Goal: Task Accomplishment & Management: Manage account settings

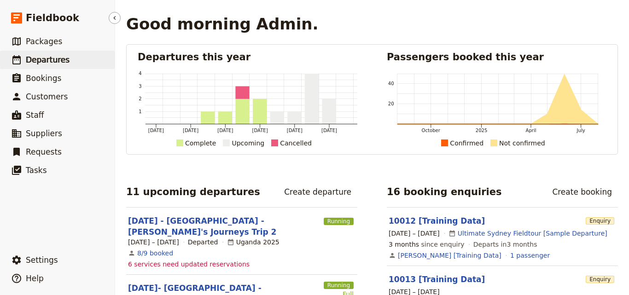
click at [51, 63] on span "Departures" at bounding box center [48, 59] width 44 height 9
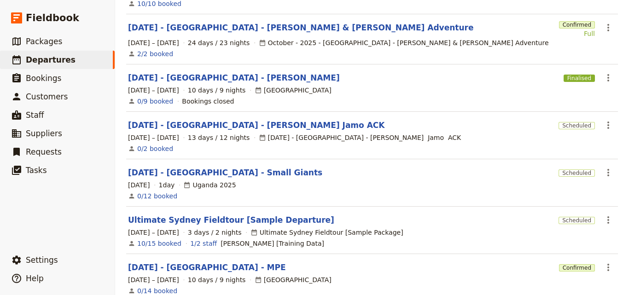
scroll to position [229, 0]
click at [202, 120] on link "[DATE] - [GEOGRAPHIC_DATA] - [PERSON_NAME] Jamo ACK" at bounding box center [256, 125] width 257 height 11
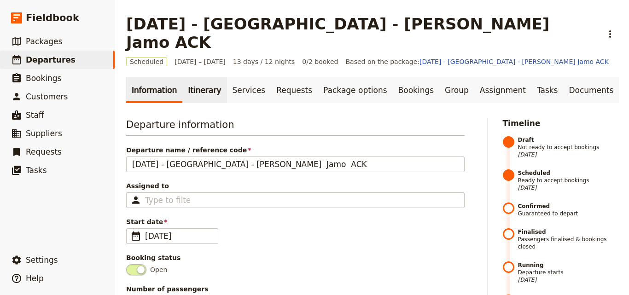
click at [195, 77] on link "Itinerary" at bounding box center [204, 90] width 44 height 26
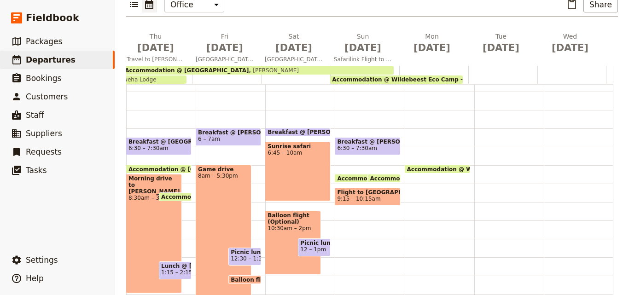
scroll to position [142, 0]
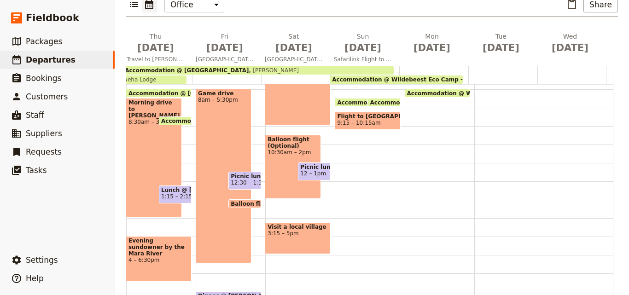
click at [369, 113] on span "Flight to [GEOGRAPHIC_DATA]" at bounding box center [367, 116] width 61 height 6
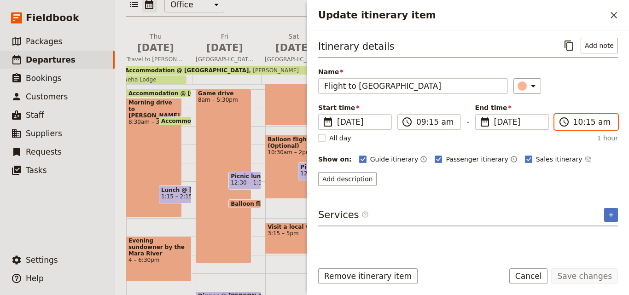
click at [577, 125] on input "10:15 am" at bounding box center [593, 122] width 39 height 11
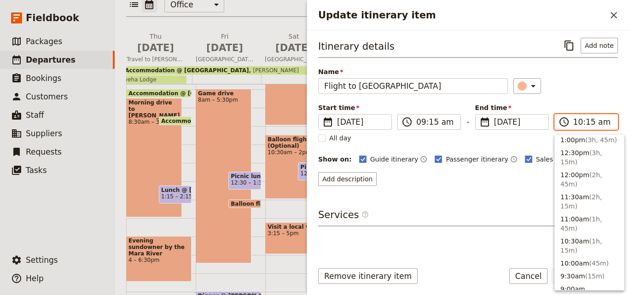
scroll to position [341, 0]
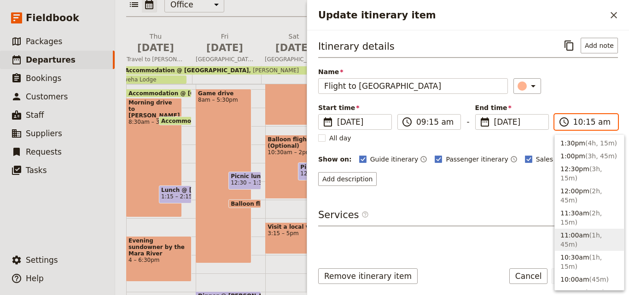
click at [572, 229] on button "11:00am ( 1h, 45m )" at bounding box center [589, 240] width 69 height 22
type input "11:00 am"
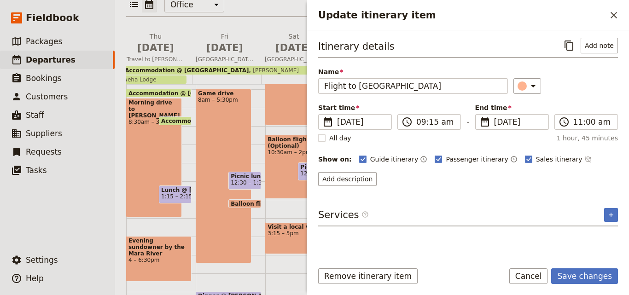
click at [598, 268] on form "Itinerary details ​ Add note Name Flight to [GEOGRAPHIC_DATA] ​ Start time ​ [D…" at bounding box center [468, 162] width 322 height 265
click at [598, 278] on button "Save changes" at bounding box center [585, 277] width 67 height 16
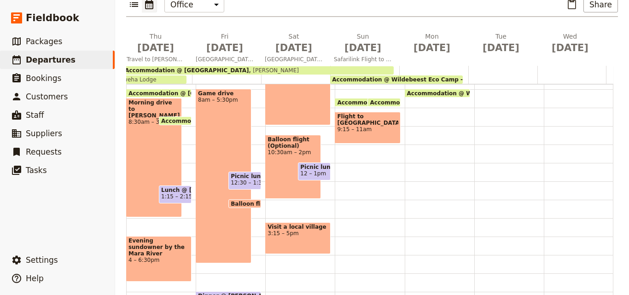
click at [347, 199] on div "Breakfast @ [GEOGRAPHIC_DATA] 6:30 – 7:30am Accommodation @ [GEOGRAPHIC_DATA] 9…" at bounding box center [370, 163] width 70 height 442
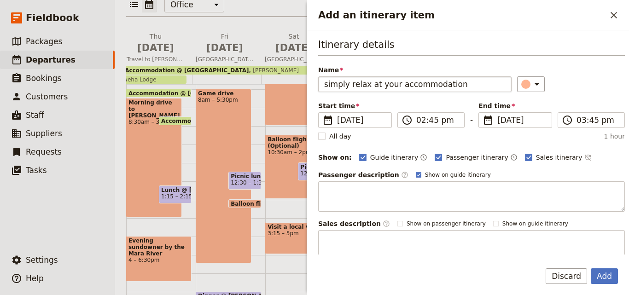
click at [327, 84] on input "simply relax at your accommodation" at bounding box center [415, 84] width 194 height 16
type input "Simply relax at your accommodation"
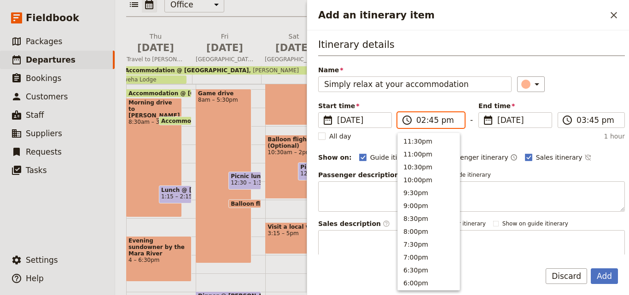
scroll to position [234, 0]
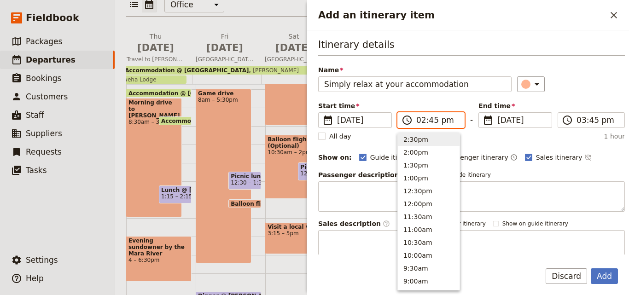
click at [422, 123] on input "02:45 pm" at bounding box center [438, 120] width 42 height 11
type input "12:00 pm"
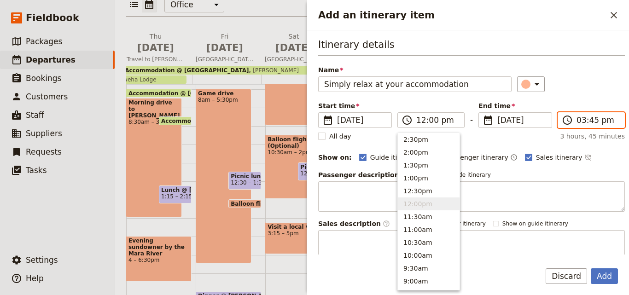
click at [577, 124] on input "03:45 pm" at bounding box center [598, 120] width 42 height 11
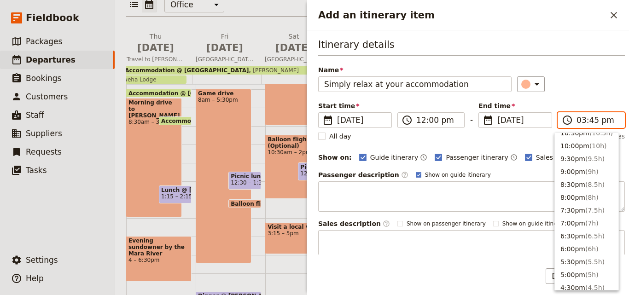
scroll to position [0, 0]
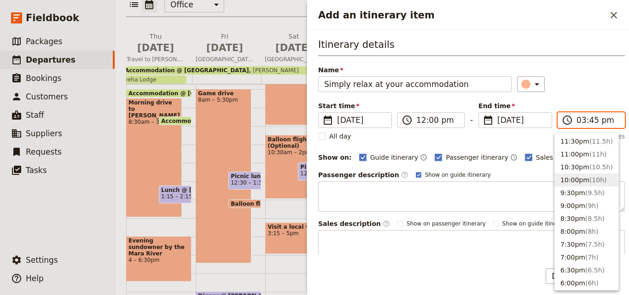
type input "03:00 pm"
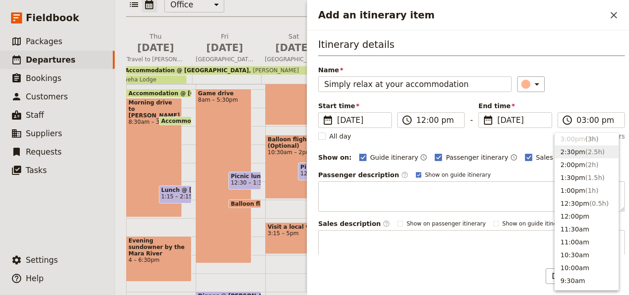
click at [582, 76] on div "​" at bounding box center [571, 84] width 108 height 16
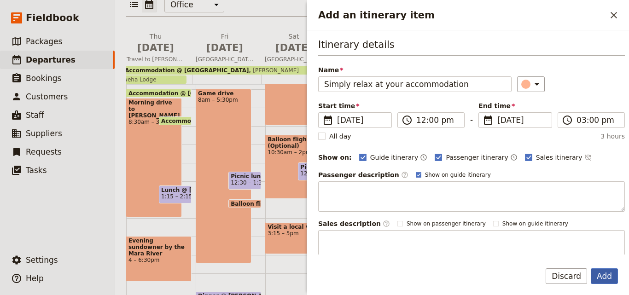
click at [614, 280] on button "Add" at bounding box center [604, 277] width 27 height 16
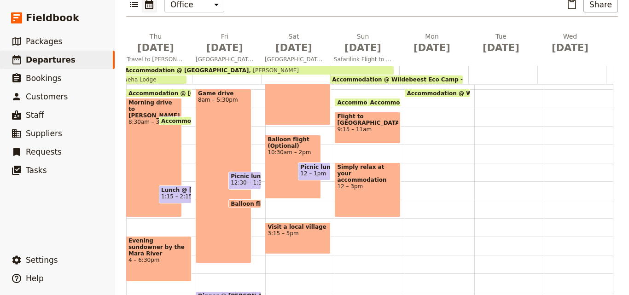
click at [360, 165] on div "Simply relax at your accommodation 12 – 3pm" at bounding box center [367, 190] width 65 height 55
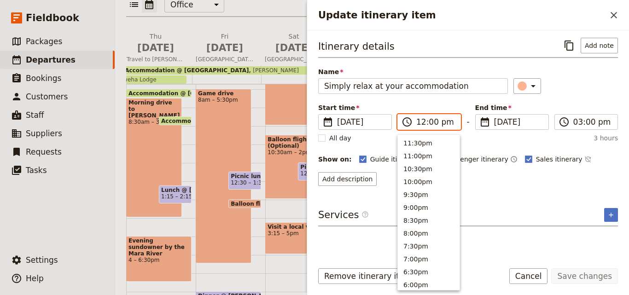
click at [422, 123] on input "12:00 pm" at bounding box center [436, 122] width 39 height 11
type input "01:00 pm"
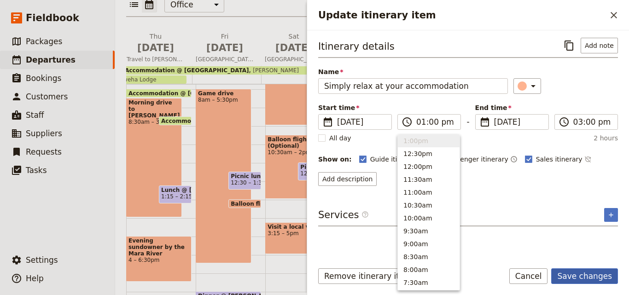
click at [601, 277] on button "Save changes" at bounding box center [585, 277] width 67 height 16
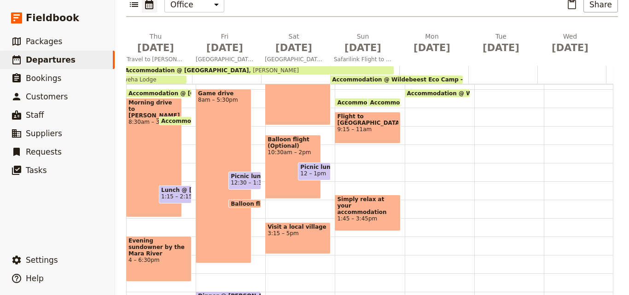
click at [340, 157] on div "Breakfast @ [GEOGRAPHIC_DATA] 6:30 – 7:30am Accommodation @ [GEOGRAPHIC_DATA] 9…" at bounding box center [370, 163] width 70 height 442
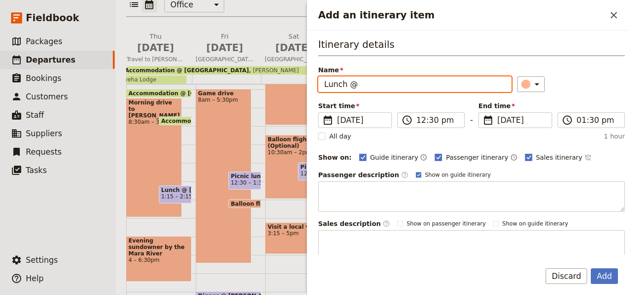
paste input "Wildebeest Eco Camp - Deluxe Tent"
type input "Lunch @ Wildebeest Eco Camp - Deluxe Tent"
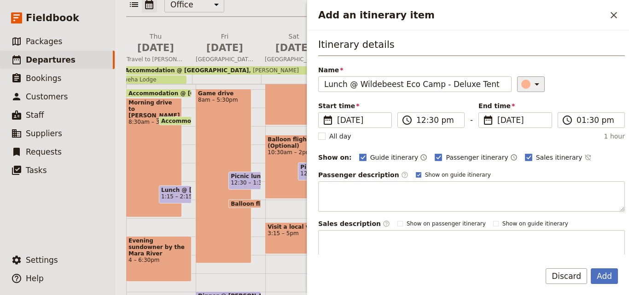
click at [522, 85] on div "Add an itinerary item" at bounding box center [526, 84] width 9 height 9
click at [532, 123] on button "button" at bounding box center [528, 125] width 11 height 11
click at [430, 127] on label "​ 12:30 pm" at bounding box center [431, 120] width 67 height 16
click at [430, 126] on input "12:30 pm" at bounding box center [438, 120] width 42 height 11
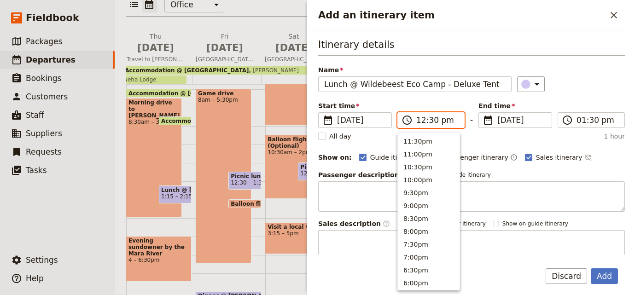
scroll to position [286, 0]
click at [431, 121] on input "12:30 pm" at bounding box center [438, 120] width 42 height 11
type input "12:00 pm"
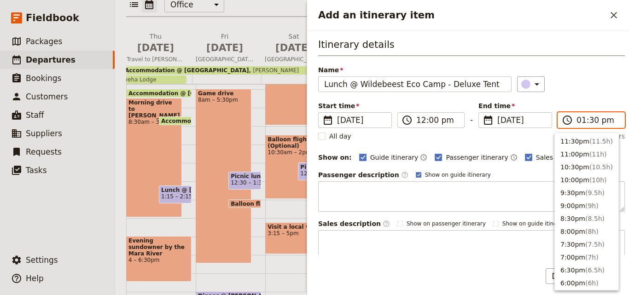
scroll to position [260, 0]
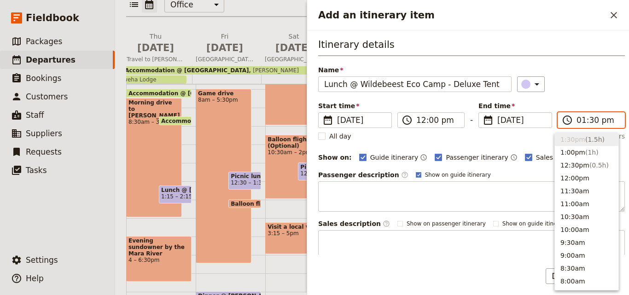
click at [589, 123] on input "01:30 pm" at bounding box center [598, 120] width 42 height 11
type input "01:00 pm"
click at [598, 94] on div "Itinerary details Name Lunch @ [GEOGRAPHIC_DATA] Eco Camp - Deluxe Tent ​ Start…" at bounding box center [471, 149] width 307 height 223
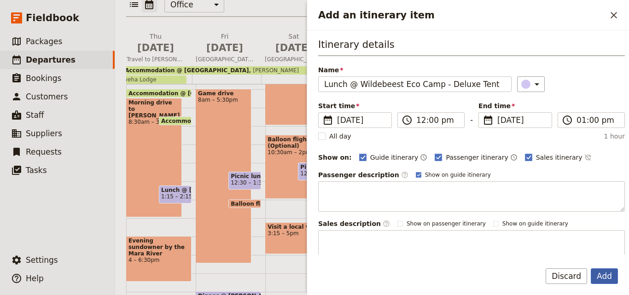
click at [601, 278] on button "Add" at bounding box center [604, 277] width 27 height 16
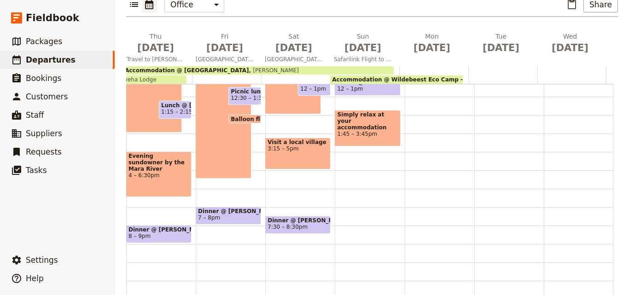
scroll to position [235, 0]
click at [335, 187] on div "Breakfast @ [GEOGRAPHIC_DATA] 6:30 – 7:30am Accommodation @ [GEOGRAPHIC_DATA] 9…" at bounding box center [370, 78] width 70 height 442
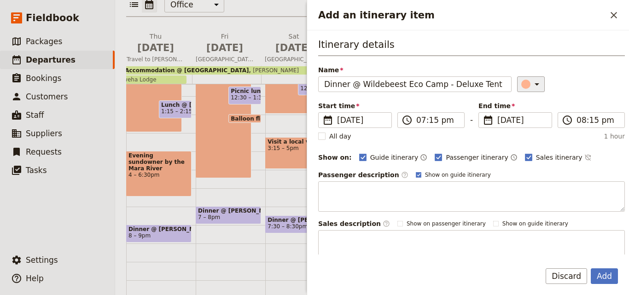
type input "Dinner @ Wildebeest Eco Camp - Deluxe Tent"
click at [522, 85] on div "Add an itinerary item" at bounding box center [526, 84] width 9 height 9
click at [534, 122] on ul at bounding box center [522, 126] width 27 height 60
click at [530, 120] on button "button" at bounding box center [528, 114] width 11 height 11
click at [531, 78] on button "​" at bounding box center [531, 84] width 28 height 16
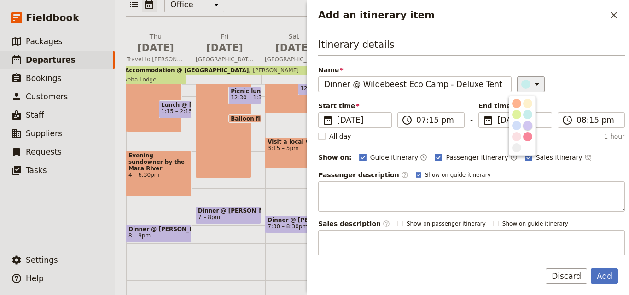
click at [526, 124] on div "button" at bounding box center [527, 125] width 9 height 9
click at [610, 275] on button "Add" at bounding box center [604, 277] width 27 height 16
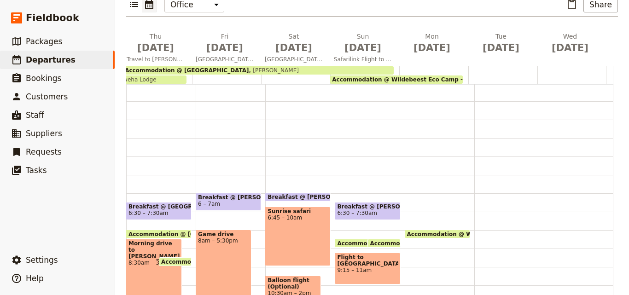
scroll to position [0, 0]
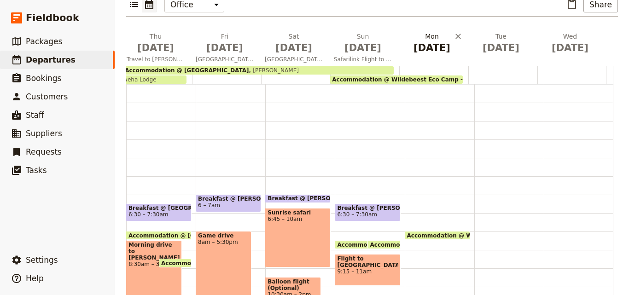
click at [427, 41] on span "[DATE]" at bounding box center [432, 48] width 58 height 14
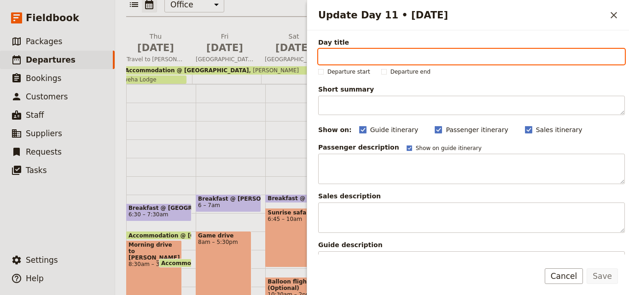
paste input "Journey to [GEOGRAPHIC_DATA]"
click at [325, 59] on input "Journey to [GEOGRAPHIC_DATA]" at bounding box center [471, 57] width 307 height 16
type input "Journey to [GEOGRAPHIC_DATA]"
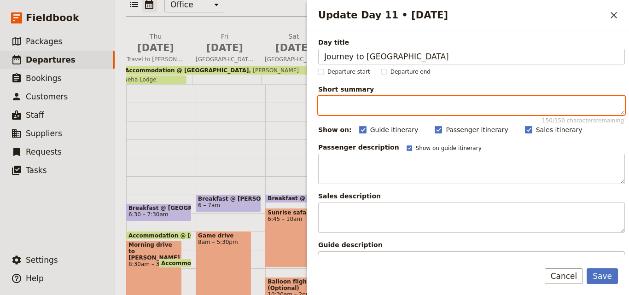
paste textarea "Travel to [GEOGRAPHIC_DATA] for stunning Kilimanjaro views, vast savannahs, and…"
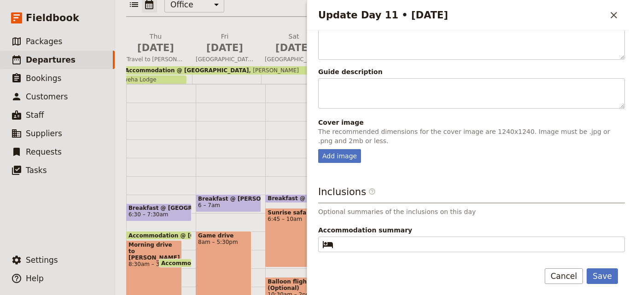
scroll to position [219, 0]
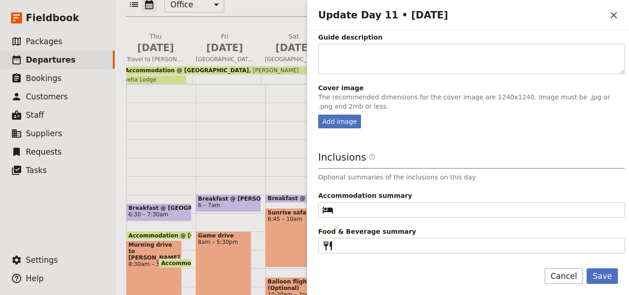
type textarea "Travel to [GEOGRAPHIC_DATA] for stunning Kilimanjaro views, vast savannahs, and…"
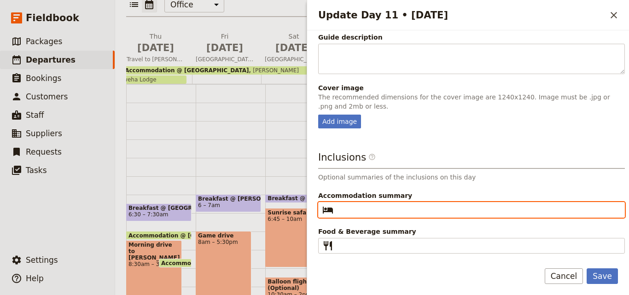
paste input "Kibo Safari Camp - Double Tent"
type input "Kibo Safari Camp - Double Tent"
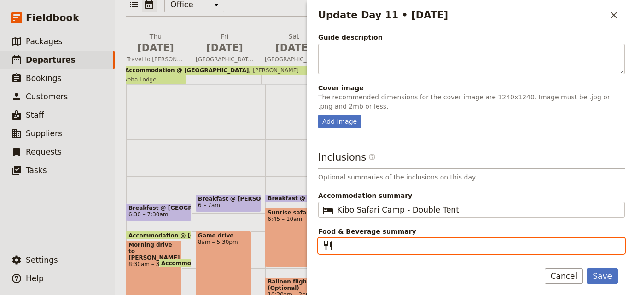
click at [438, 247] on input "Food & Beverage summary ​" at bounding box center [478, 246] width 282 height 11
type input "b"
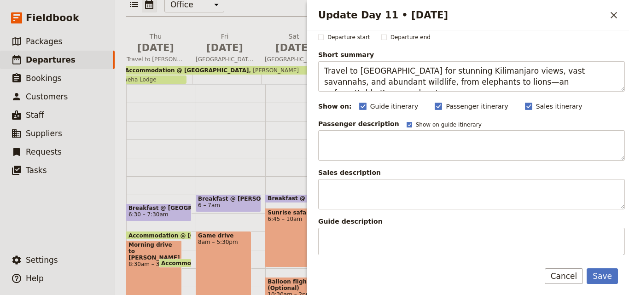
scroll to position [0, 0]
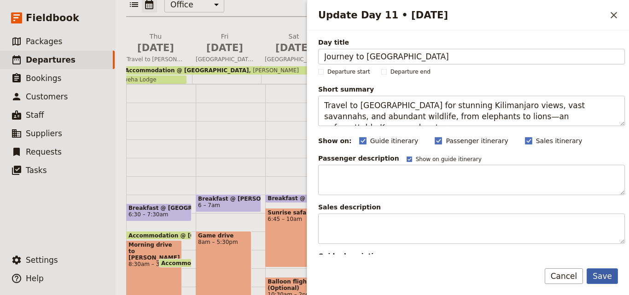
type input "B L D"
click at [597, 278] on button "Save" at bounding box center [602, 277] width 31 height 16
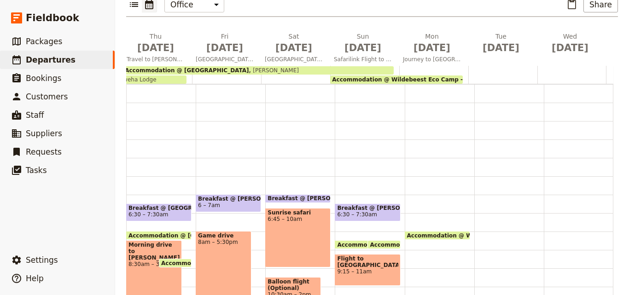
click at [389, 76] on span "Accommodation @ Wildebeest Eco Camp - Deluxe Tent" at bounding box center [417, 79] width 170 height 6
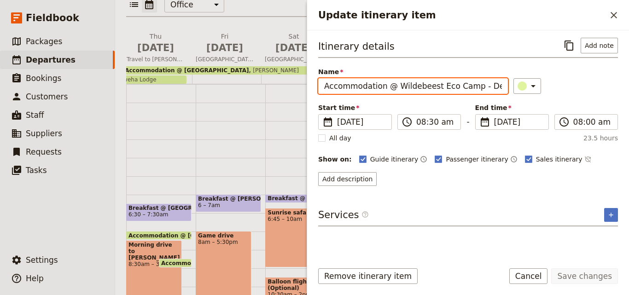
drag, startPoint x: 392, startPoint y: 87, endPoint x: 325, endPoint y: 88, distance: 66.4
click at [325, 88] on input "Accommodation @ Wildebeest Eco Camp - Deluxe Tent" at bounding box center [413, 86] width 190 height 16
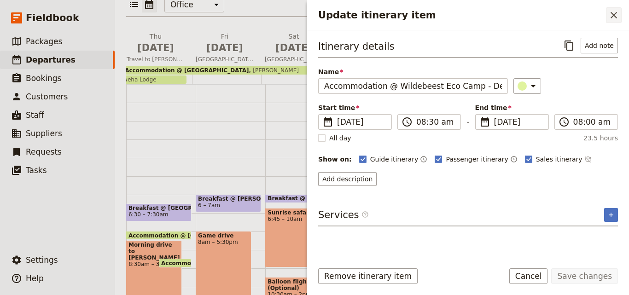
click at [608, 16] on button "​" at bounding box center [614, 15] width 16 height 16
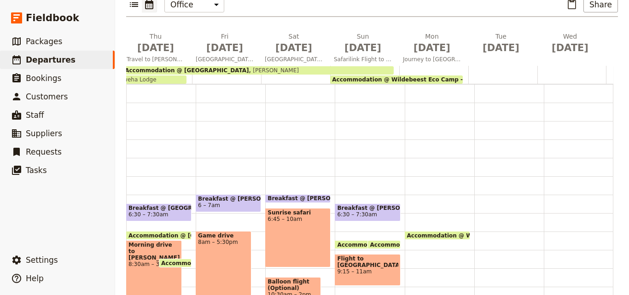
click at [413, 66] on div at bounding box center [434, 75] width 69 height 18
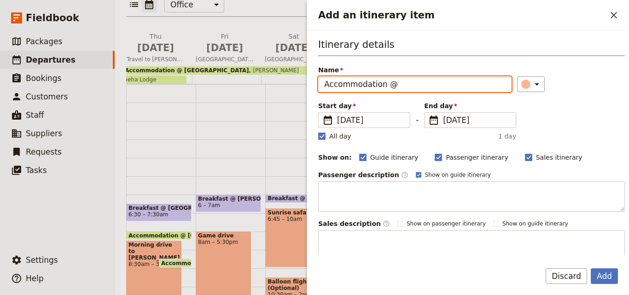
paste input "Kibo Safari Camp - Double Tent"
type input "Accommodation @ Kibo Safari Camp - Double Tent"
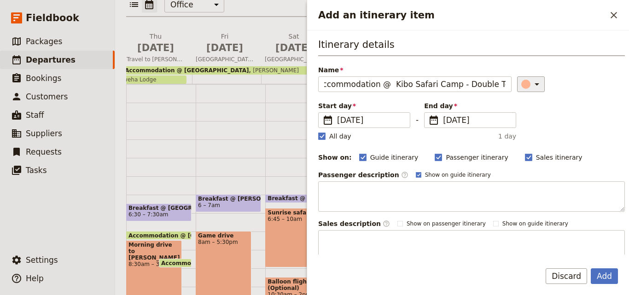
click at [522, 84] on div "Add an itinerary item" at bounding box center [526, 84] width 9 height 9
click at [516, 116] on div "button" at bounding box center [516, 114] width 9 height 9
click at [323, 141] on label "All day" at bounding box center [334, 136] width 33 height 9
click at [318, 132] on input "All day" at bounding box center [318, 131] width 0 height 0
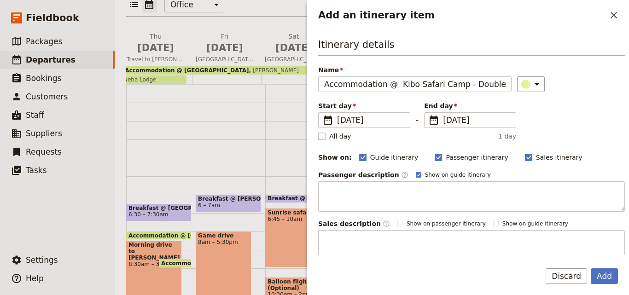
checkbox input "false"
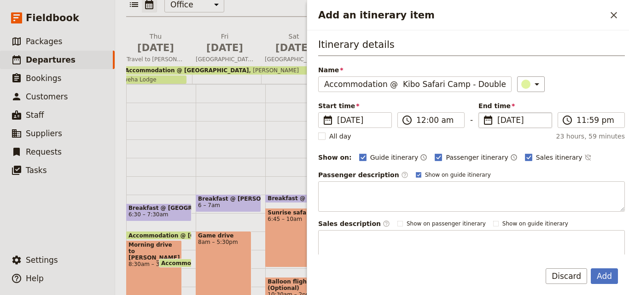
click at [498, 122] on span "[DATE]" at bounding box center [522, 120] width 49 height 11
click at [483, 113] on input "[DATE]" at bounding box center [482, 112] width 0 height 0
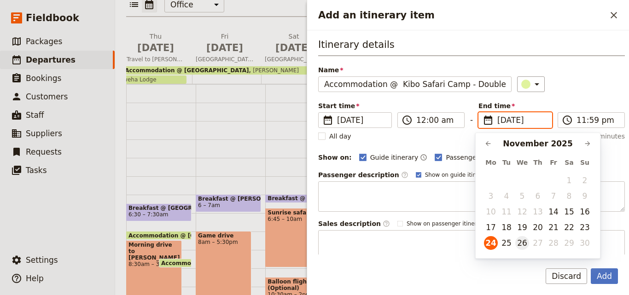
click at [523, 247] on button "26" at bounding box center [523, 243] width 14 height 14
type input "[DATE]"
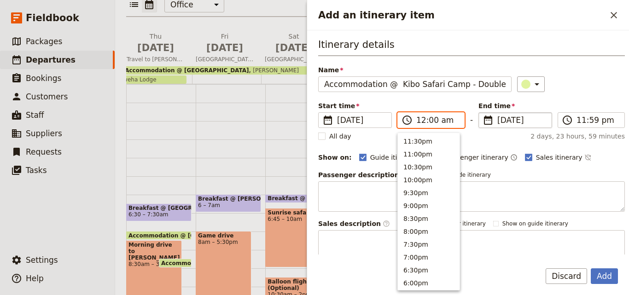
click at [423, 123] on input "12:00 am" at bounding box center [438, 120] width 42 height 11
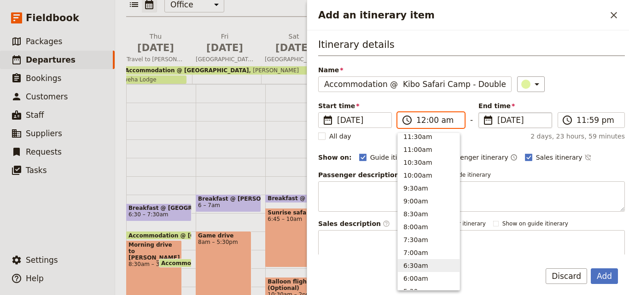
scroll to position [282, 0]
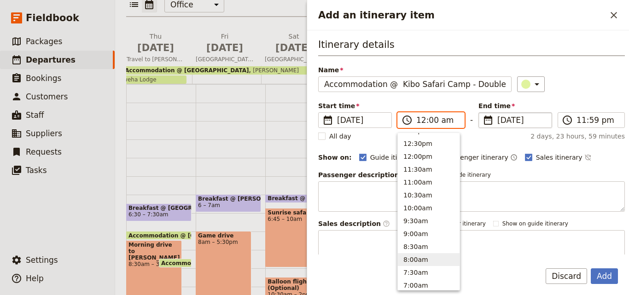
click at [439, 265] on button "8:00am" at bounding box center [429, 259] width 62 height 13
type input "08:00 am"
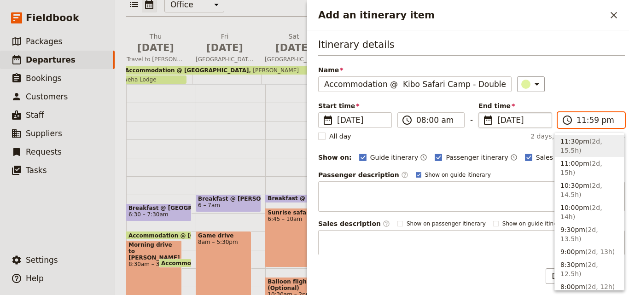
click at [581, 120] on input "11:59 pm" at bounding box center [598, 120] width 42 height 11
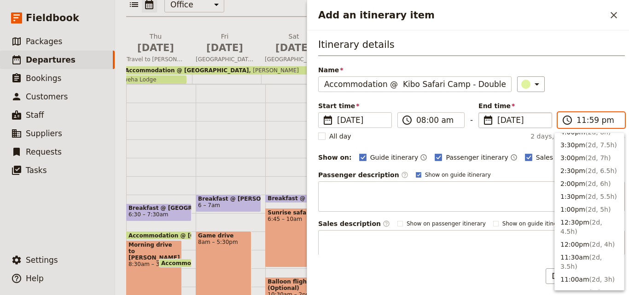
scroll to position [369, 0]
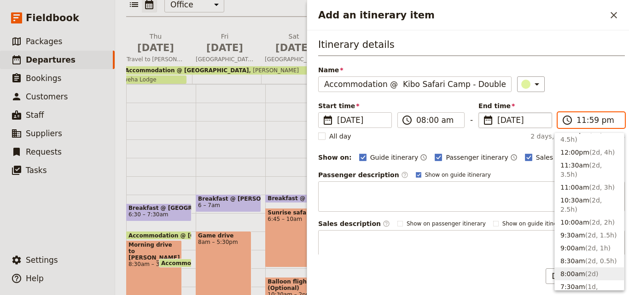
click at [575, 268] on button "8:00am ( 2d )" at bounding box center [589, 274] width 69 height 13
type input "08:00 am"
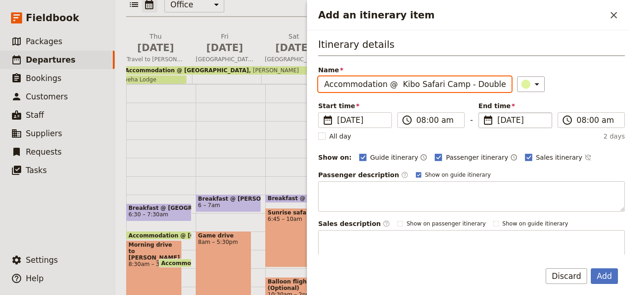
scroll to position [0, 7]
drag, startPoint x: 394, startPoint y: 85, endPoint x: 503, endPoint y: 89, distance: 109.8
click at [503, 89] on div "Name Accommodation @ Kibo Safari Camp - Double Tent ​" at bounding box center [471, 78] width 307 height 27
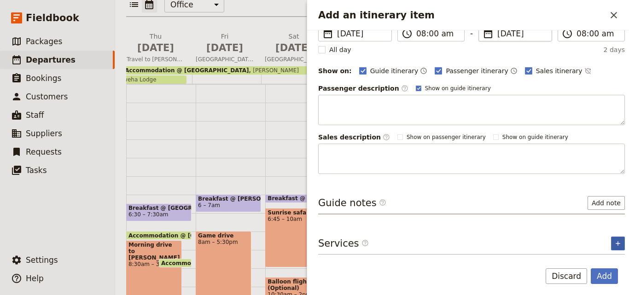
click at [616, 241] on icon "Add service inclusion" at bounding box center [618, 243] width 4 height 4
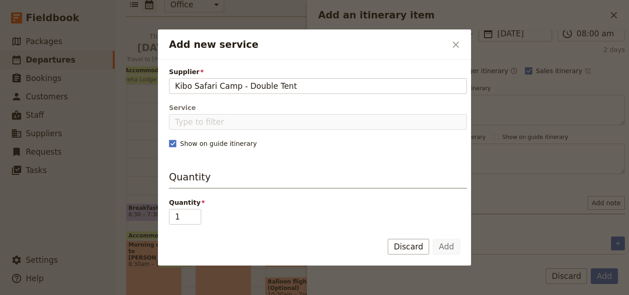
type input "Kibo Safari Camp - Double Tent"
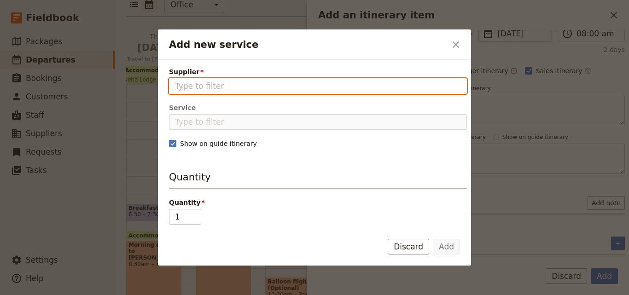
click at [275, 86] on input "Supplier" at bounding box center [318, 86] width 286 height 11
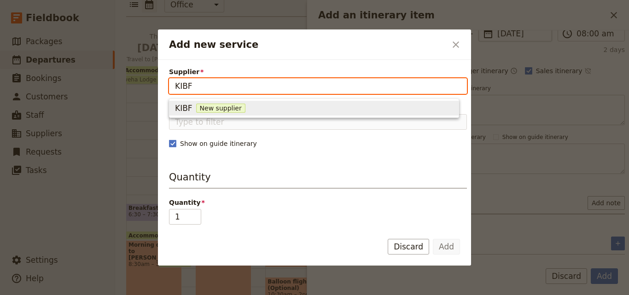
paste input "Kibo Safari Camp - Double Tent"
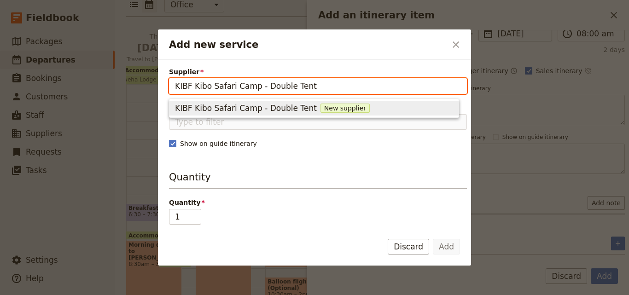
drag, startPoint x: 192, startPoint y: 86, endPoint x: 175, endPoint y: 87, distance: 17.5
click at [176, 86] on input "KIBF Kibo Safari Camp - Double Tent" at bounding box center [318, 86] width 286 height 11
type input "Kibo Safari Camp - Double Tent"
click at [301, 107] on span "New supplier" at bounding box center [325, 108] width 49 height 9
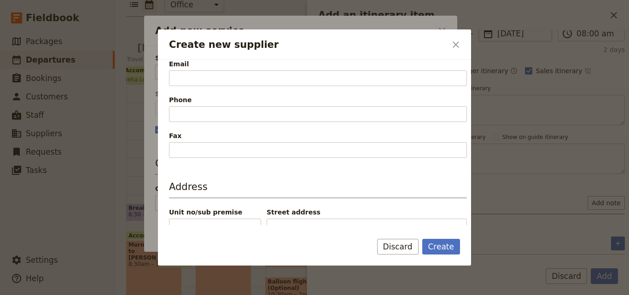
scroll to position [200, 0]
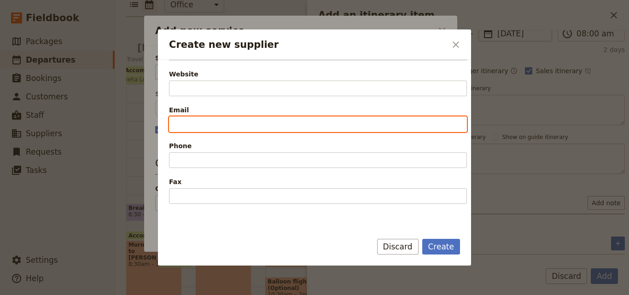
paste input "[EMAIL_ADDRESS][DOMAIN_NAME]"
type input "[EMAIL_ADDRESS][DOMAIN_NAME]"
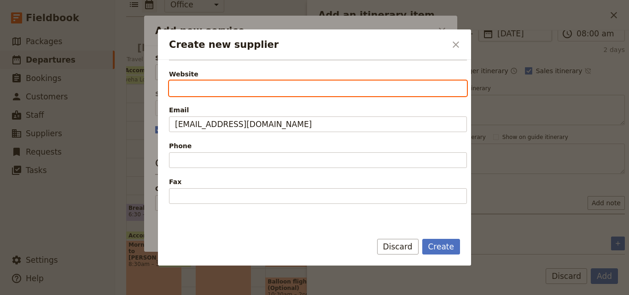
paste input "[URL][DOMAIN_NAME]"
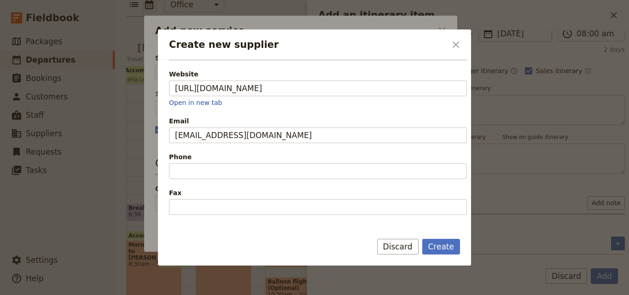
type input "[URL][DOMAIN_NAME]"
click at [265, 180] on div "Contact Website [URL][DOMAIN_NAME] Open in new tab Email [EMAIL_ADDRESS][DOMAIN…" at bounding box center [318, 128] width 298 height 173
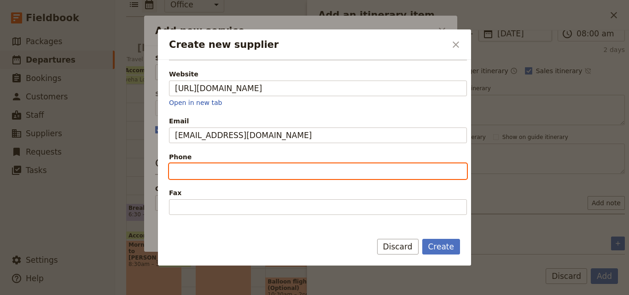
click at [265, 171] on input "Phone" at bounding box center [318, 172] width 298 height 16
paste input "[PHONE_NUMBER]"
click at [177, 173] on input "[PHONE_NUMBER]" at bounding box center [318, 172] width 298 height 16
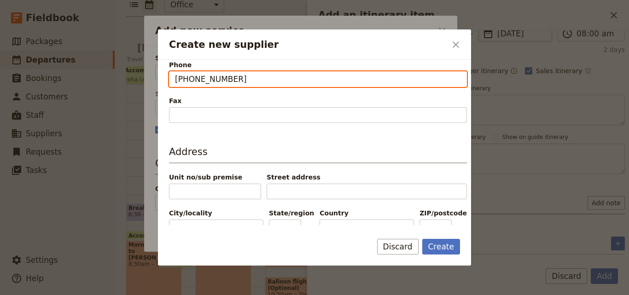
scroll to position [303, 0]
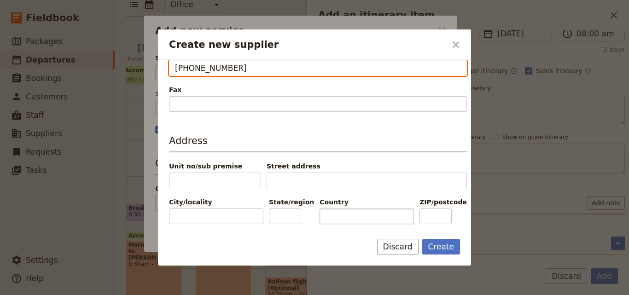
type input "[PHONE_NUMBER]"
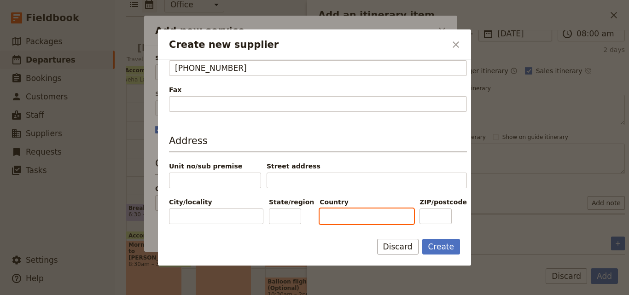
click at [357, 219] on input "Country" at bounding box center [367, 217] width 94 height 16
type input "k"
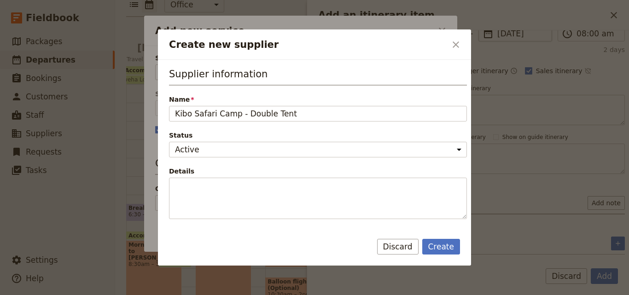
scroll to position [184, 0]
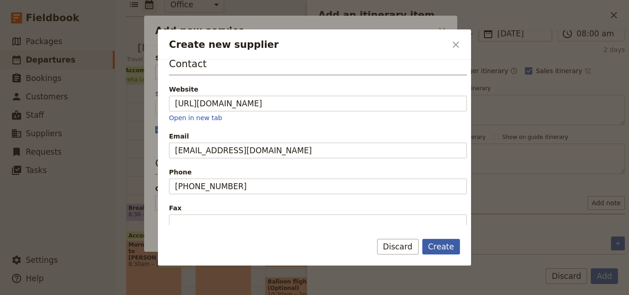
type input "[GEOGRAPHIC_DATA]"
click at [443, 241] on button "Create" at bounding box center [442, 247] width 38 height 16
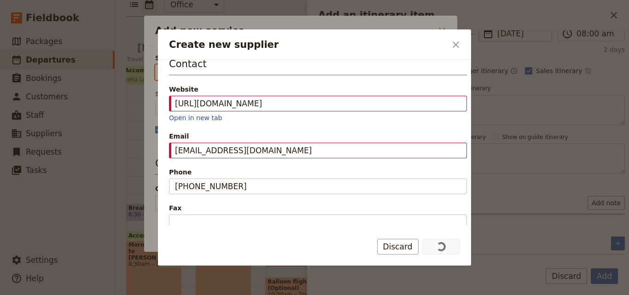
type input "Kibo Safari Camp - Double Tent"
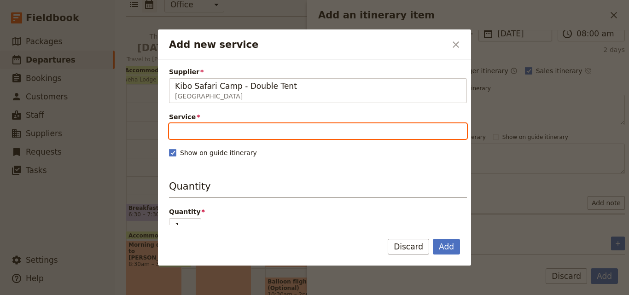
click at [344, 134] on input "Service" at bounding box center [318, 131] width 298 height 16
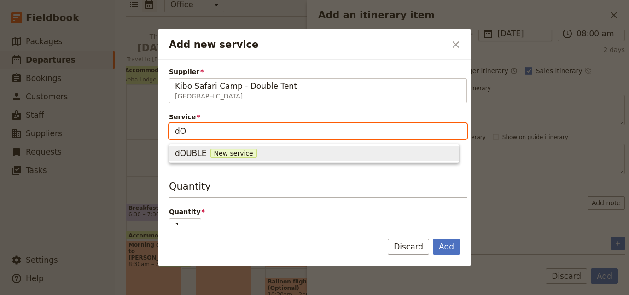
type input "d"
type input "Double Room"
click at [243, 153] on span "New service" at bounding box center [254, 153] width 47 height 9
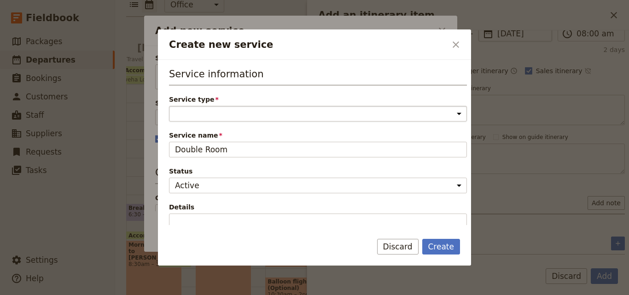
click at [253, 115] on select "Accommodation Activity Transport Flight Food and beverage Other" at bounding box center [318, 114] width 298 height 16
select select "AccommodationService"
click at [169, 106] on select "Accommodation Activity Transport Flight Food and beverage Other" at bounding box center [318, 114] width 298 height 16
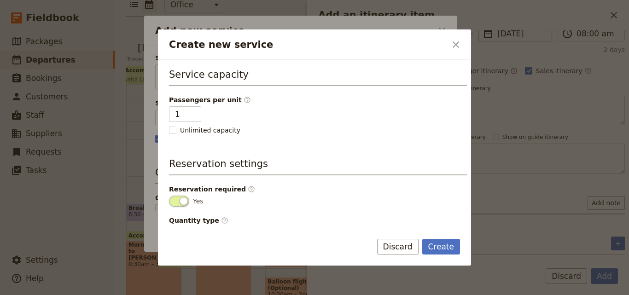
scroll to position [233, 0]
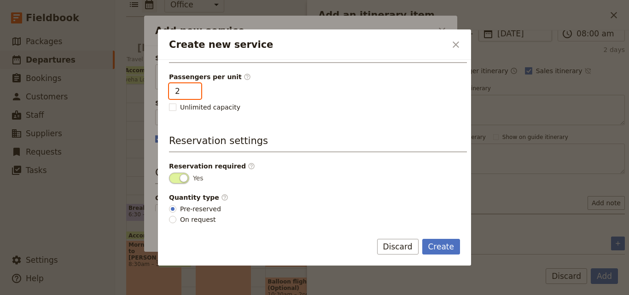
type input "2"
click at [193, 89] on input "2" at bounding box center [185, 91] width 32 height 16
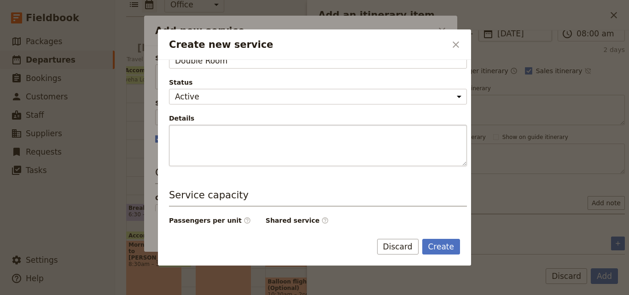
scroll to position [0, 0]
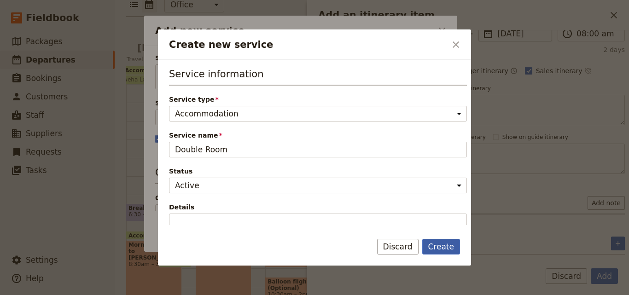
click at [446, 248] on button "Create" at bounding box center [442, 247] width 38 height 16
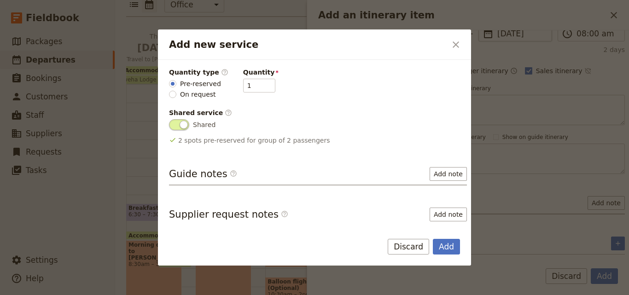
scroll to position [182, 0]
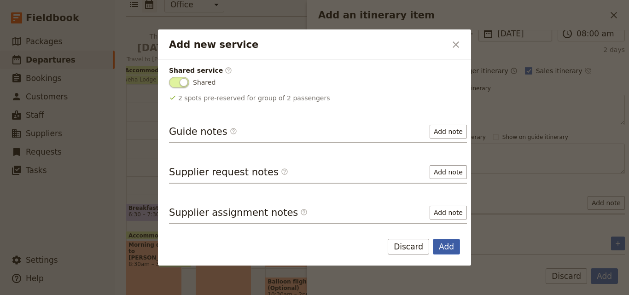
click at [446, 249] on button "Add" at bounding box center [446, 247] width 27 height 16
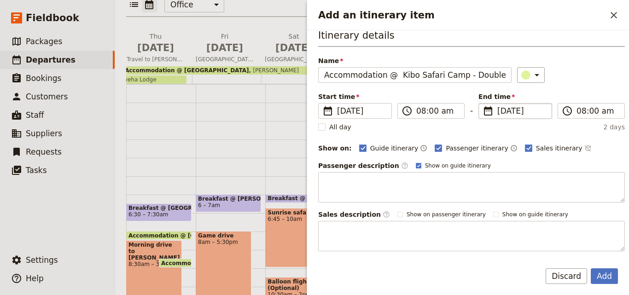
scroll to position [0, 0]
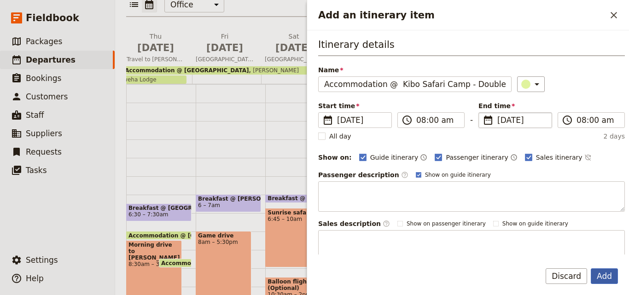
click at [606, 276] on button "Add" at bounding box center [604, 277] width 27 height 16
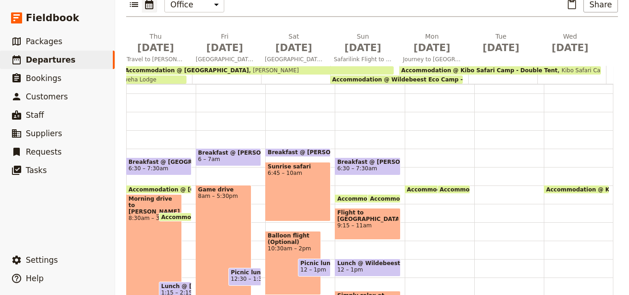
scroll to position [92, 0]
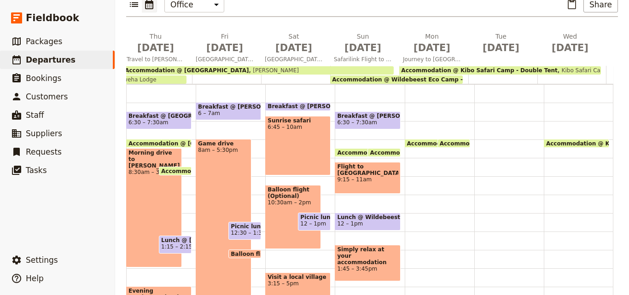
click at [407, 141] on span "Accommodation @ Wildebeest Eco Camp - Deluxe Tent" at bounding box center [493, 144] width 173 height 6
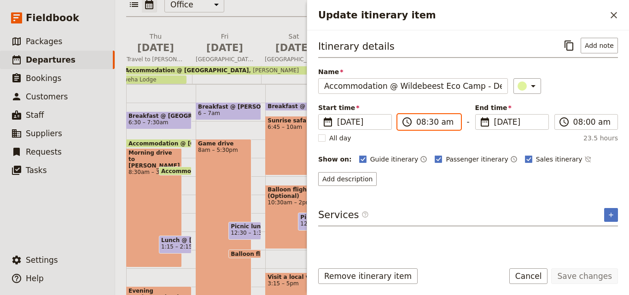
click at [431, 125] on input "08:30 am" at bounding box center [436, 122] width 39 height 11
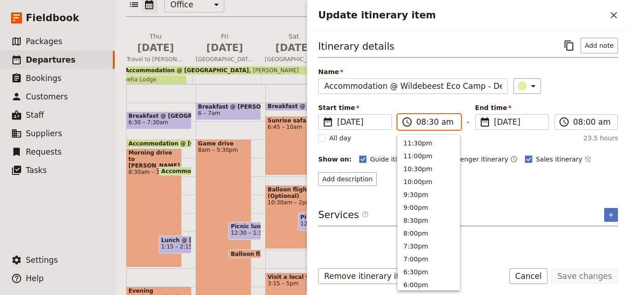
scroll to position [389, 0]
click at [431, 125] on input "08:30 am" at bounding box center [436, 122] width 39 height 11
type input "08:00 am"
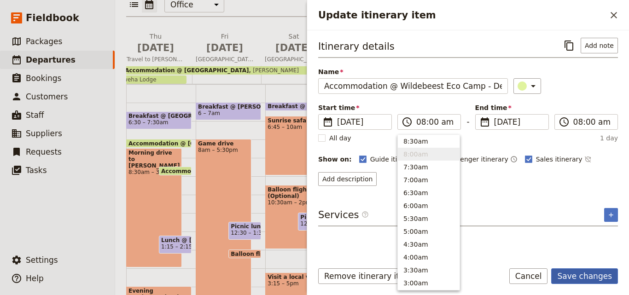
click at [600, 272] on button "Save changes" at bounding box center [585, 277] width 67 height 16
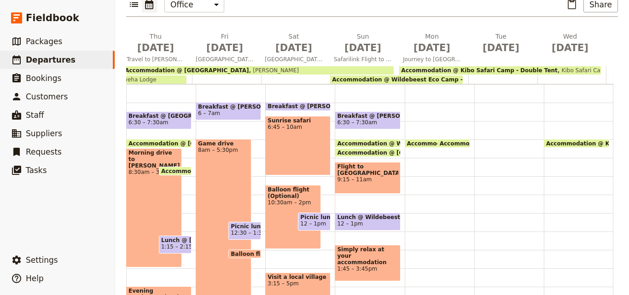
click at [441, 141] on span "Accommodation @ Kibo Safari Camp - Double Tent" at bounding box center [520, 144] width 160 height 6
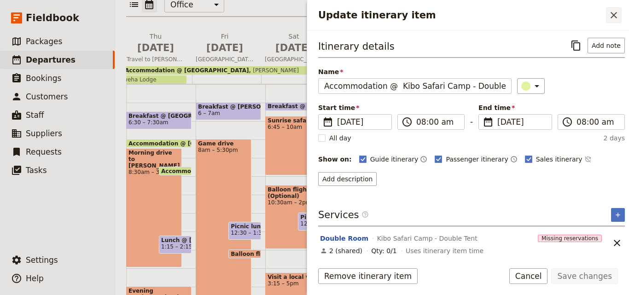
click at [617, 16] on icon "Close drawer" at bounding box center [614, 15] width 11 height 11
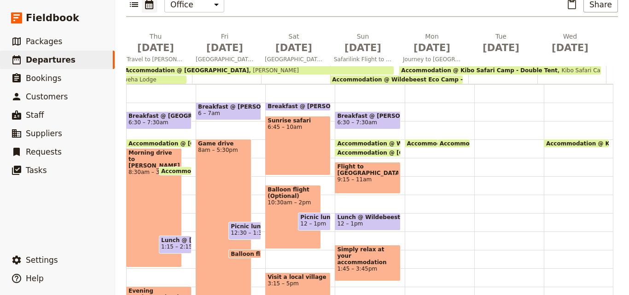
click at [414, 141] on span "Accommodation @ Wildebeest Eco Camp - Deluxe Tent" at bounding box center [493, 144] width 173 height 6
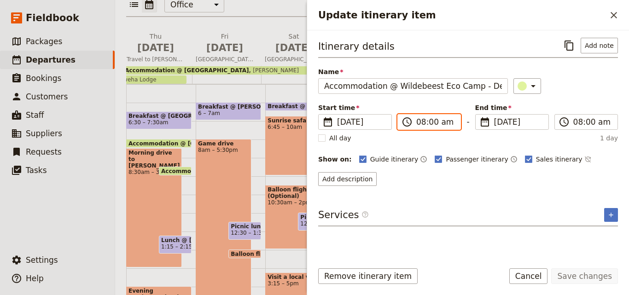
click at [423, 124] on input "08:00 am" at bounding box center [436, 122] width 39 height 11
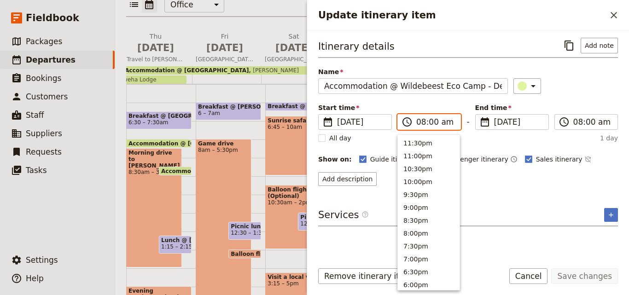
scroll to position [402, 0]
click at [413, 171] on button "7:00am" at bounding box center [429, 167] width 62 height 13
type input "07:00 am"
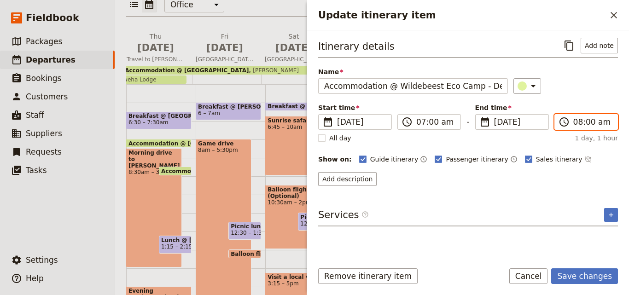
click at [579, 126] on input "08:00 am" at bounding box center [593, 122] width 39 height 11
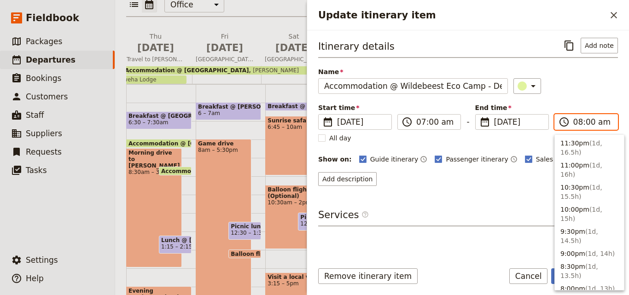
scroll to position [420, 0]
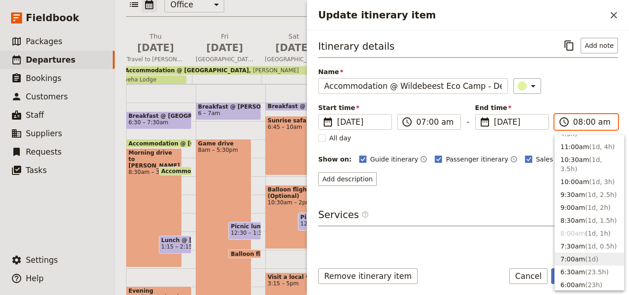
click at [581, 253] on button "7:00am ( 1d )" at bounding box center [589, 259] width 69 height 13
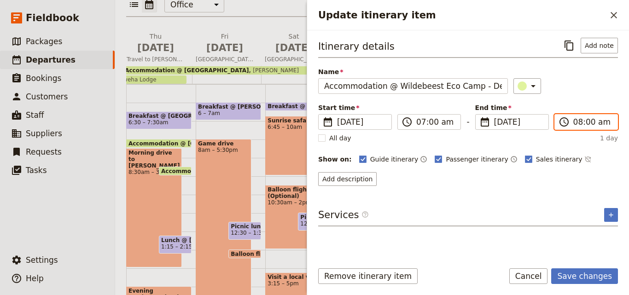
type input "07:00 am"
click at [600, 273] on button "Save changes" at bounding box center [585, 277] width 67 height 16
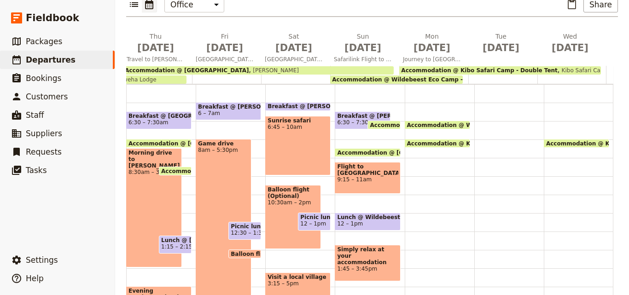
click at [379, 122] on span "Accommodation @ Wildebeest Eco Camp - Deluxe Tent" at bounding box center [456, 125] width 173 height 6
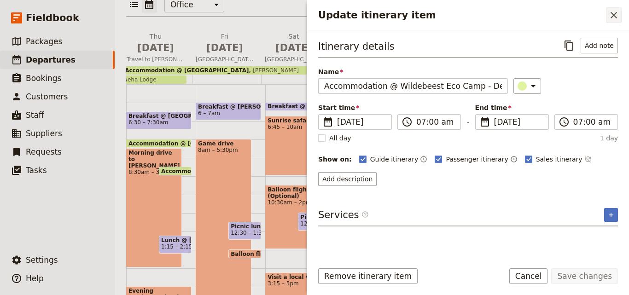
click at [620, 12] on button "​" at bounding box center [614, 15] width 16 height 16
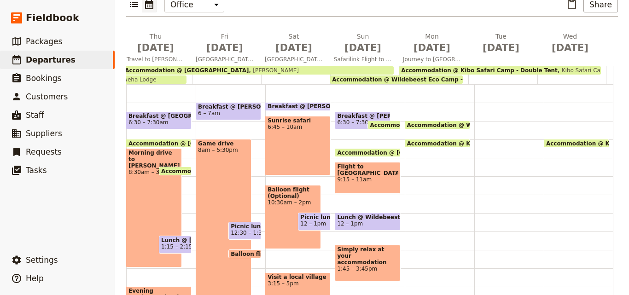
scroll to position [0, 0]
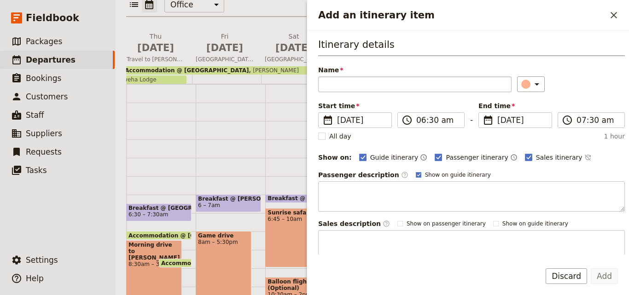
type input "[PHONE_NUMBER]"
drag, startPoint x: 404, startPoint y: 86, endPoint x: 305, endPoint y: 86, distance: 99.5
click at [305, 86] on div "[DATE] - [GEOGRAPHIC_DATA] - [PERSON_NAME] Jamo ACK ​ Scheduled [DATE] – [DATE]…" at bounding box center [372, 147] width 514 height 295
click at [616, 16] on icon "Close drawer" at bounding box center [614, 15] width 11 height 11
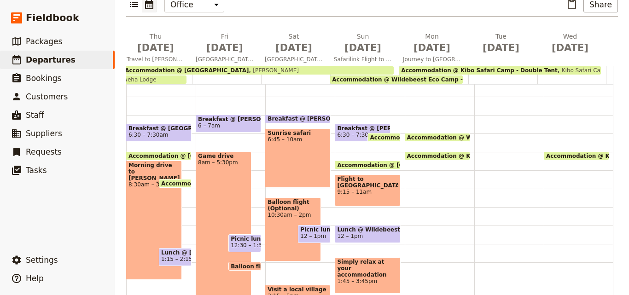
scroll to position [46, 0]
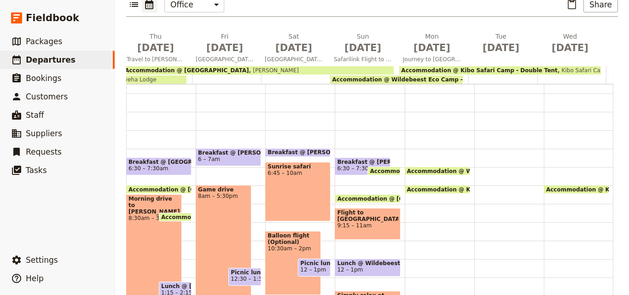
click at [346, 171] on span at bounding box center [362, 173] width 55 height 4
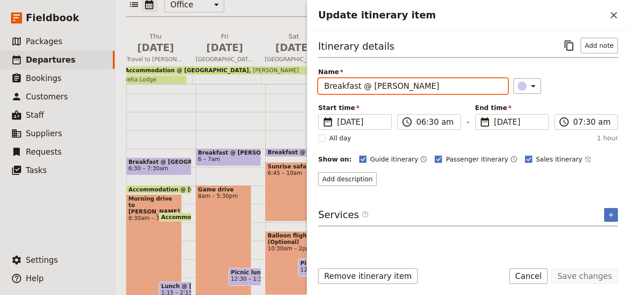
drag, startPoint x: 366, startPoint y: 86, endPoint x: 324, endPoint y: 86, distance: 42.4
click at [324, 86] on input "Breakfast @ [PERSON_NAME]" at bounding box center [413, 86] width 190 height 16
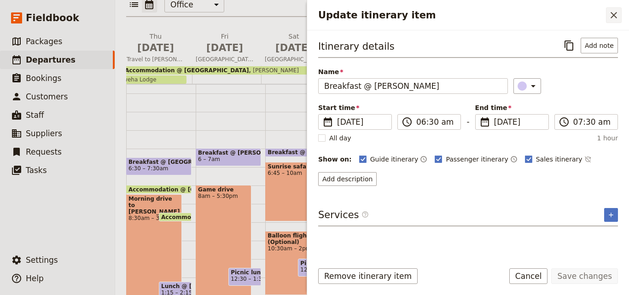
click at [611, 15] on icon "Close drawer" at bounding box center [614, 15] width 11 height 11
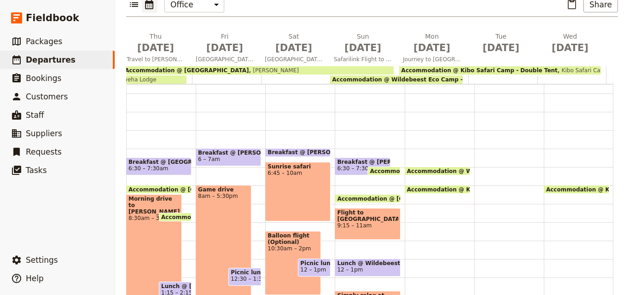
click at [410, 143] on div "Accommodation @ Wildebeest Eco Camp - Deluxe Tent 7am Accommodation @ Kibo Safa…" at bounding box center [440, 259] width 70 height 442
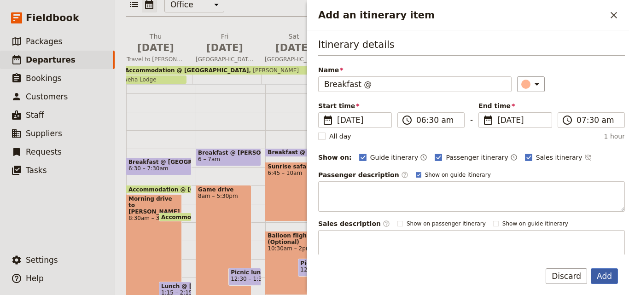
type input "Breakfast @"
click at [606, 273] on button "Add" at bounding box center [604, 277] width 27 height 16
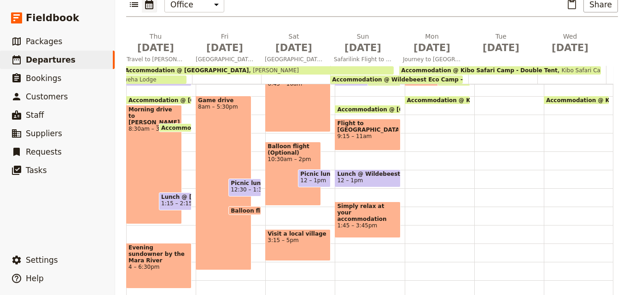
scroll to position [184, 0]
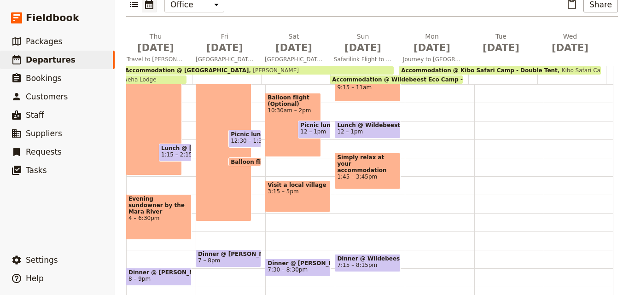
click at [362, 256] on span "Dinner @ Wildebeest Eco Camp - Deluxe Tent" at bounding box center [367, 259] width 61 height 6
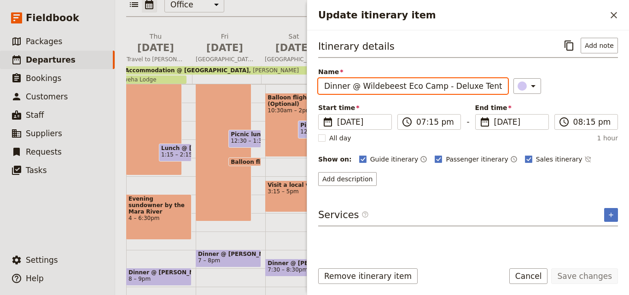
drag, startPoint x: 485, startPoint y: 88, endPoint x: 358, endPoint y: 87, distance: 127.6
click at [358, 87] on input "Dinner @ Wildebeest Eco Camp - Deluxe Tent" at bounding box center [413, 86] width 190 height 16
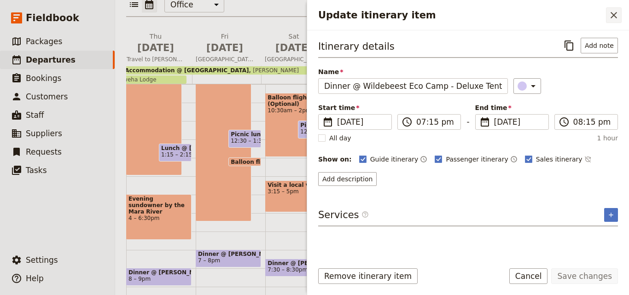
click at [617, 22] on button "​" at bounding box center [614, 15] width 16 height 16
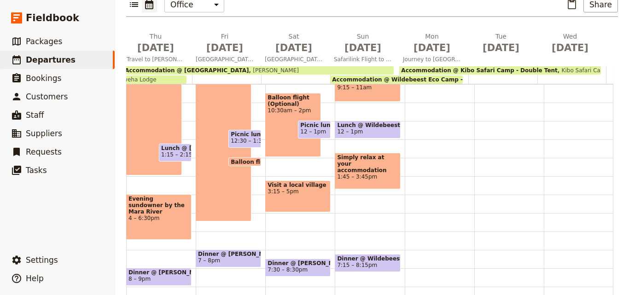
scroll to position [92, 0]
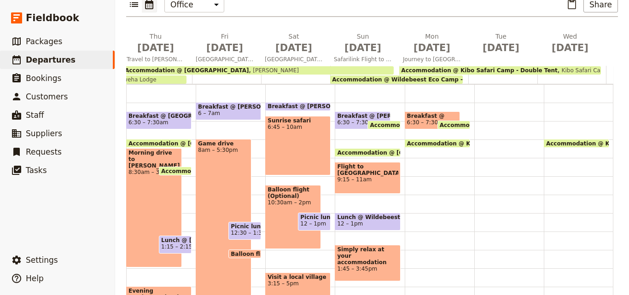
click at [410, 113] on span "Breakfast @" at bounding box center [432, 116] width 51 height 6
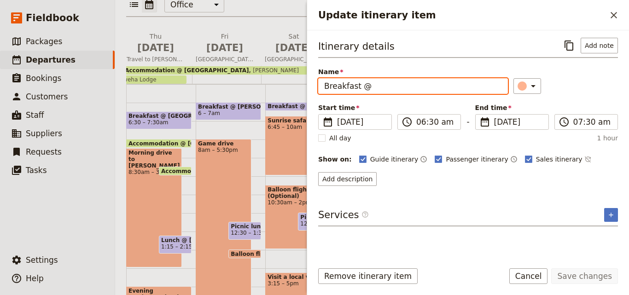
drag, startPoint x: 406, startPoint y: 87, endPoint x: 378, endPoint y: 85, distance: 28.2
click at [378, 85] on input "Breakfast @" at bounding box center [413, 86] width 190 height 16
paste input "Wildebeest Eco Camp - Deluxe Tent"
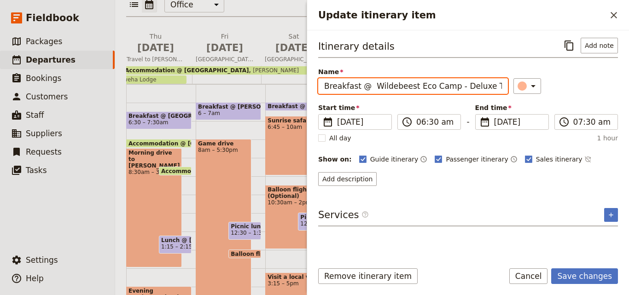
click at [370, 86] on input "Breakfast @ Wildebeest Eco Camp - Deluxe Tent" at bounding box center [413, 86] width 190 height 16
type input "Breakfast @ Wildebeest Eco Camp - Deluxe Tent"
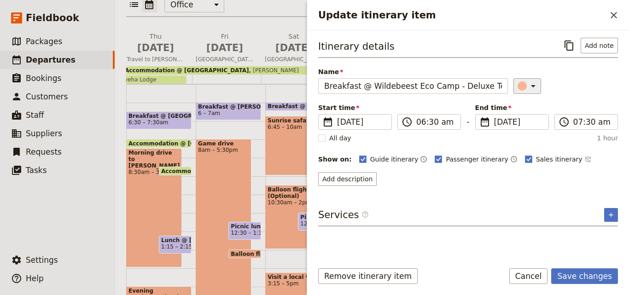
click at [518, 85] on div "Update itinerary item" at bounding box center [522, 86] width 9 height 9
click at [530, 125] on div "button" at bounding box center [527, 127] width 9 height 9
click at [421, 123] on input "06:30 am" at bounding box center [436, 122] width 39 height 11
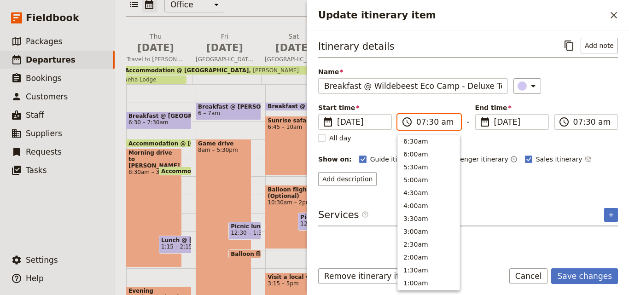
scroll to position [415, 0]
click at [421, 155] on button "7:00am" at bounding box center [429, 153] width 62 height 13
type input "07:00 am"
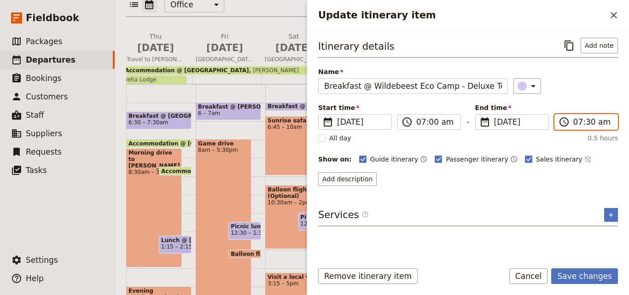
click at [577, 119] on input "07:30 am" at bounding box center [593, 122] width 39 height 11
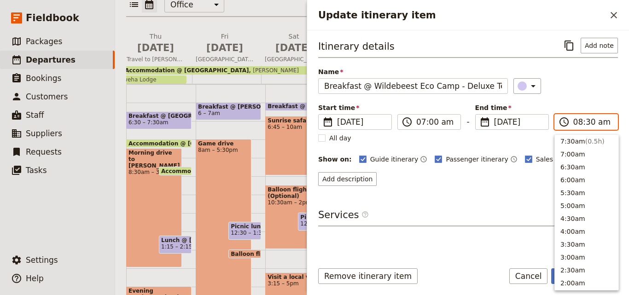
scroll to position [389, 0]
click at [587, 125] on input "08:30 am" at bounding box center [593, 122] width 39 height 11
type input "08:00 am"
click at [597, 100] on div "Itinerary details ​ Add note Name Breakfast @ Wildebeest Eco Camp - Deluxe Tent…" at bounding box center [468, 112] width 300 height 148
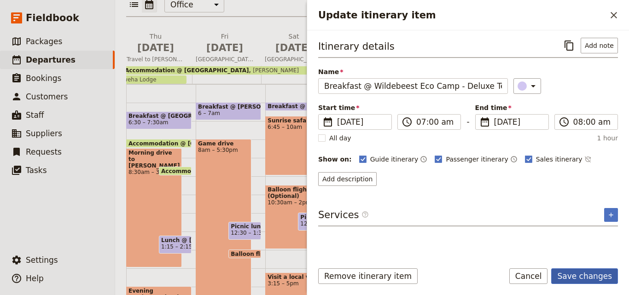
click at [584, 273] on button "Save changes" at bounding box center [585, 277] width 67 height 16
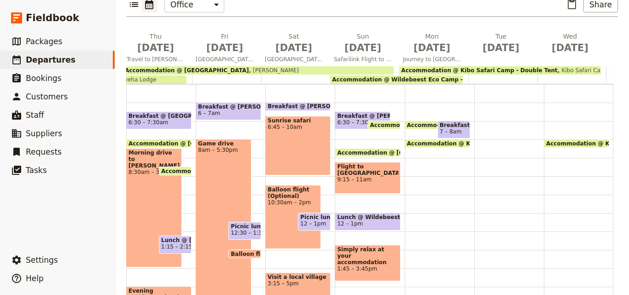
click at [408, 122] on span "Accommodation @ Wildebeest Eco Camp - Deluxe Tent" at bounding box center [493, 125] width 173 height 6
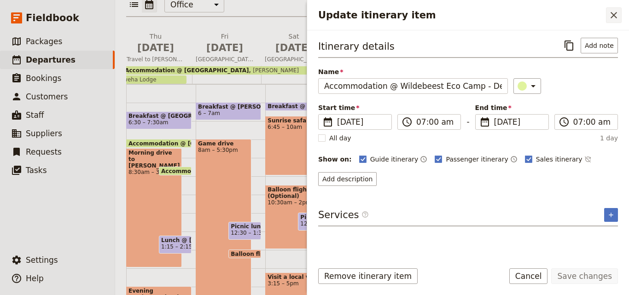
click at [616, 11] on icon "Close drawer" at bounding box center [614, 15] width 11 height 11
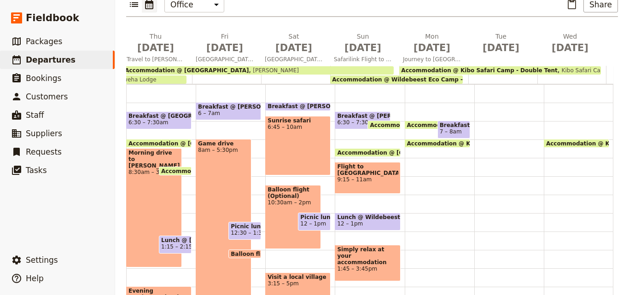
click at [412, 122] on span "Accommodation @ Wildebeest Eco Camp - Deluxe Tent" at bounding box center [493, 125] width 173 height 6
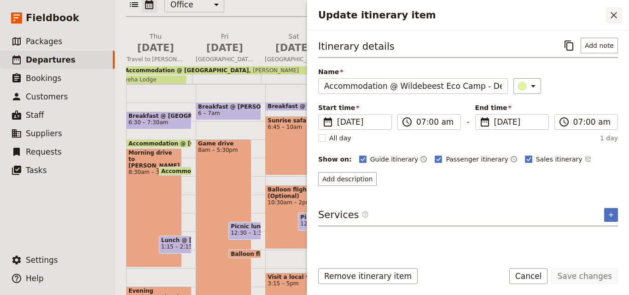
click at [609, 12] on icon "Close drawer" at bounding box center [614, 15] width 11 height 11
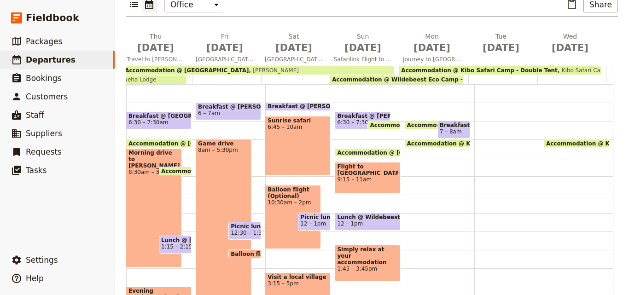
click at [417, 122] on span "Accommodation @ Wildebeest Eco Camp - Deluxe Tent" at bounding box center [493, 125] width 173 height 6
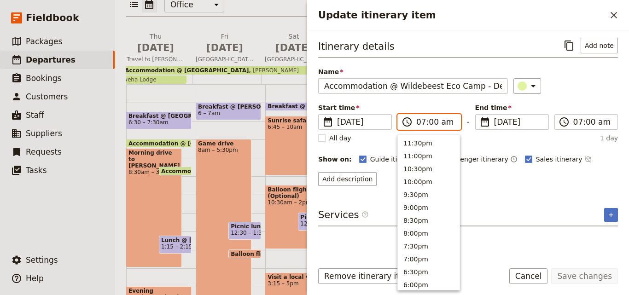
scroll to position [428, 0]
click at [430, 125] on input "07:00 am" at bounding box center [436, 122] width 39 height 11
click at [434, 122] on input "07:00 am" at bounding box center [436, 122] width 39 height 11
click at [430, 123] on input "07:00 am" at bounding box center [436, 122] width 39 height 11
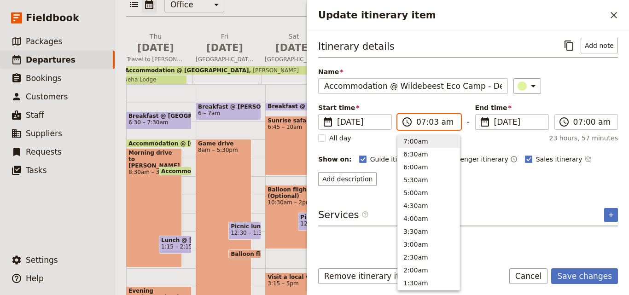
type input "07:30 am"
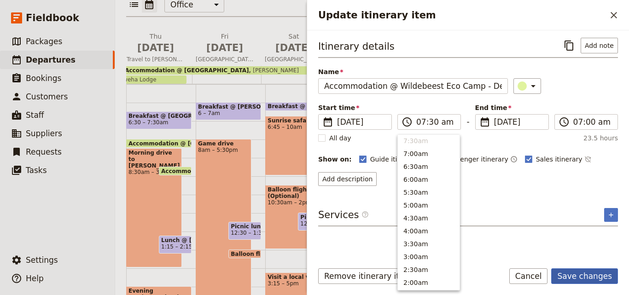
click at [573, 274] on button "Save changes" at bounding box center [585, 277] width 67 height 16
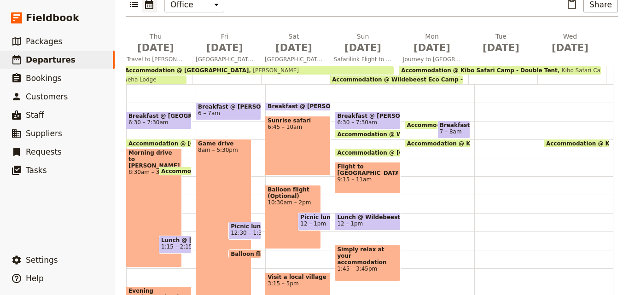
click at [407, 122] on span "Accommodation @ Wildebeest Eco Camp - Deluxe Tent" at bounding box center [493, 125] width 173 height 6
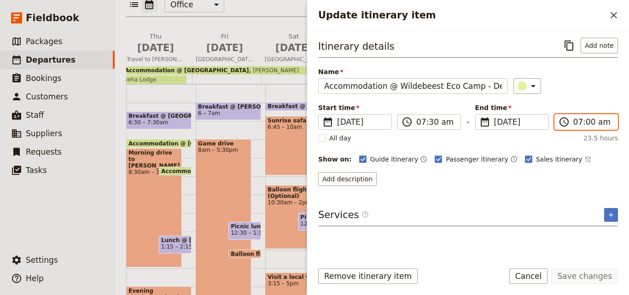
click at [589, 122] on input "07:00 am" at bounding box center [593, 122] width 39 height 11
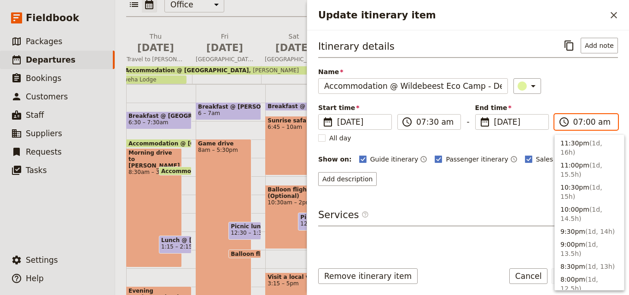
scroll to position [446, 0]
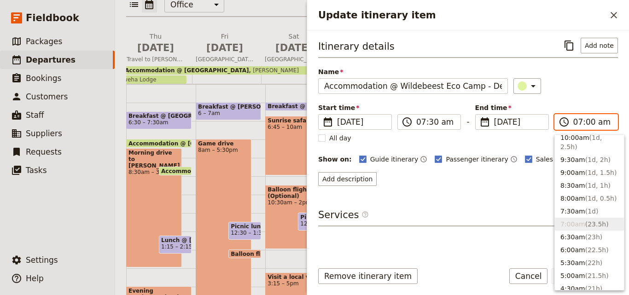
click at [589, 122] on input "07:00 am" at bounding box center [593, 122] width 39 height 11
type input "07:30 am"
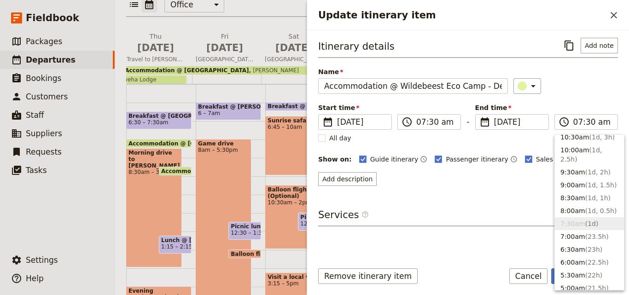
click at [589, 95] on div "Itinerary details ​ Add note Name Accommodation @ Wildebeest Eco Camp - Deluxe …" at bounding box center [468, 112] width 300 height 148
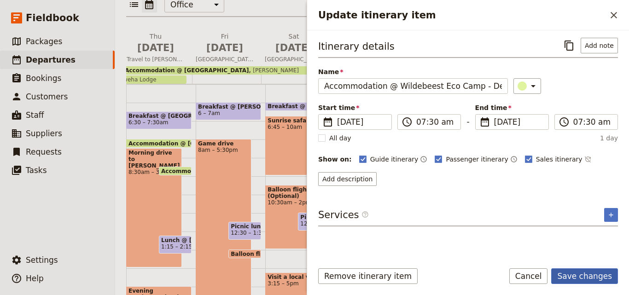
click at [595, 275] on button "Save changes" at bounding box center [585, 277] width 67 height 16
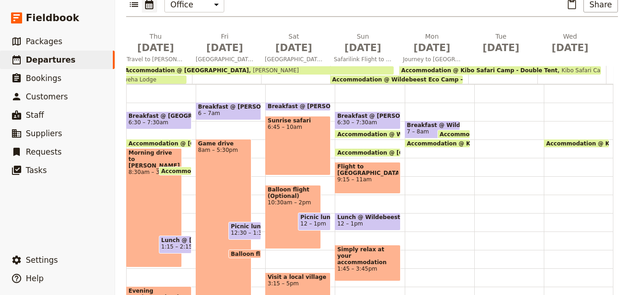
click at [435, 141] on span "Accommodation @ Kibo Safari Camp - Double Tent" at bounding box center [487, 144] width 160 height 6
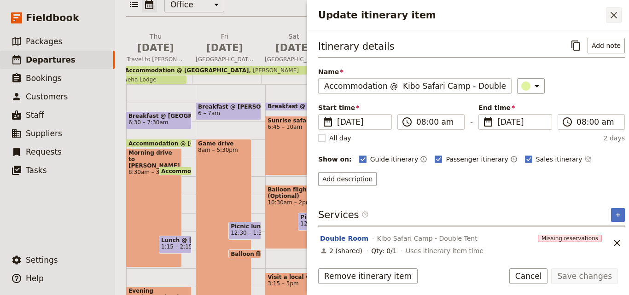
click at [611, 16] on icon "Close drawer" at bounding box center [614, 15] width 11 height 11
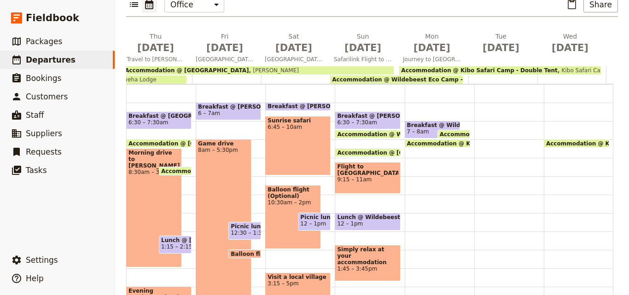
click at [417, 158] on div "Breakfast @ Wildebeest Eco Camp - Deluxe Tent 7 – 8am Accommodation @ Wildebees…" at bounding box center [440, 213] width 70 height 442
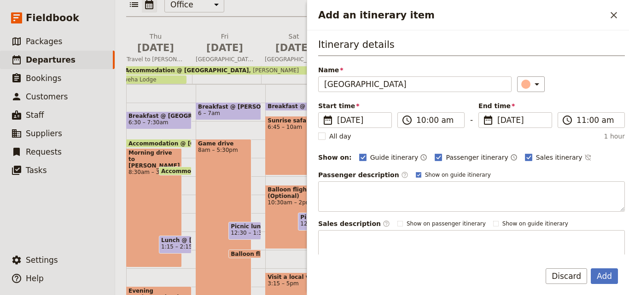
type input "[GEOGRAPHIC_DATA]"
click at [600, 281] on button "Add" at bounding box center [604, 277] width 27 height 16
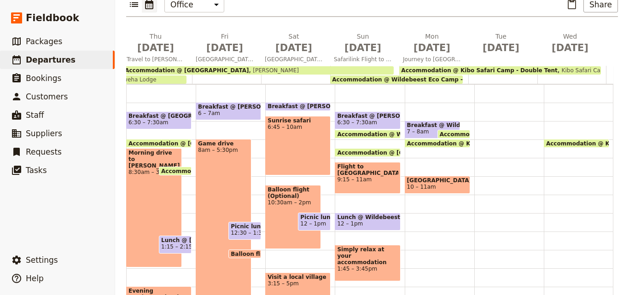
click at [423, 177] on span "[GEOGRAPHIC_DATA]" at bounding box center [437, 180] width 61 height 6
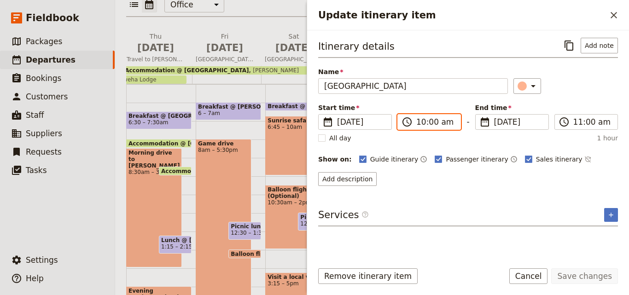
click at [421, 125] on input "10:00 am" at bounding box center [436, 122] width 39 height 11
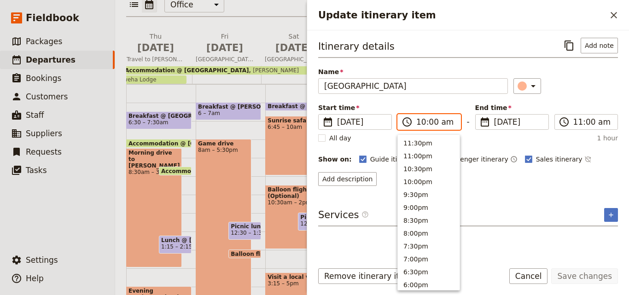
scroll to position [350, 0]
click at [426, 157] on button "9:30am" at bounding box center [429, 154] width 62 height 13
type input "09:30 am"
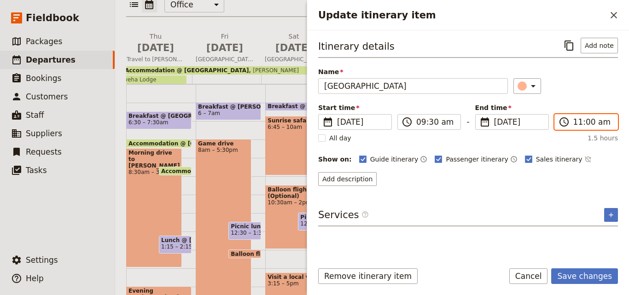
click at [577, 123] on input "11:00 am" at bounding box center [593, 122] width 39 height 11
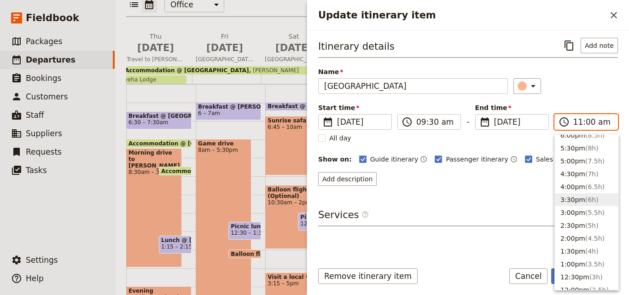
scroll to position [94, 0]
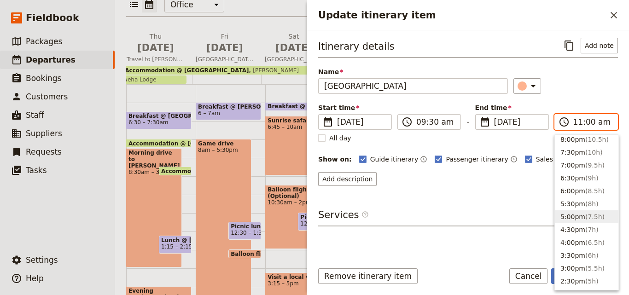
click at [576, 212] on button "5:00pm ( 7.5h )" at bounding box center [587, 217] width 64 height 13
type input "05:00 pm"
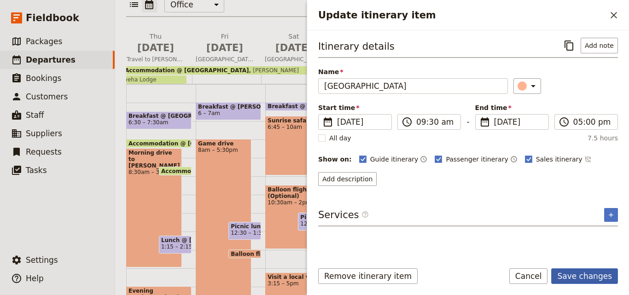
click at [582, 274] on button "Save changes" at bounding box center [585, 277] width 67 height 16
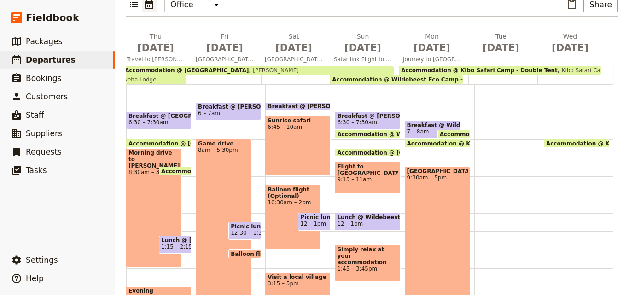
click at [459, 235] on div "Breakfast @ Wildebeest Eco Camp - Deluxe Tent 7 – 8am Accommodation @ Wildebees…" at bounding box center [440, 213] width 70 height 442
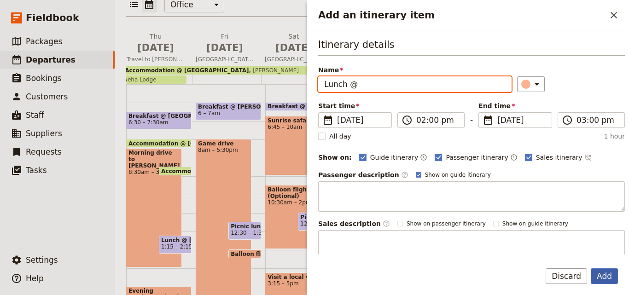
type input "Lunch @"
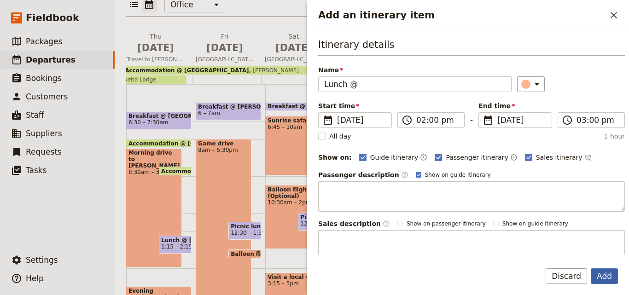
click at [604, 277] on button "Add" at bounding box center [604, 277] width 27 height 16
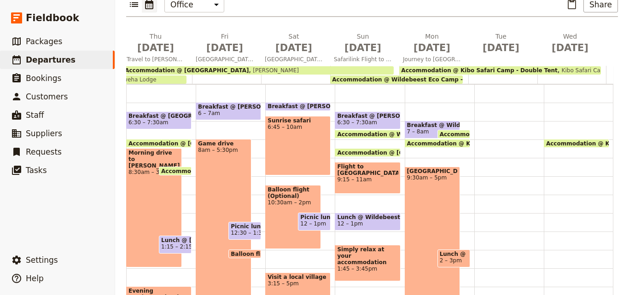
click at [558, 67] on span "Kibo Safari Camp - Double Tent" at bounding box center [603, 70] width 90 height 6
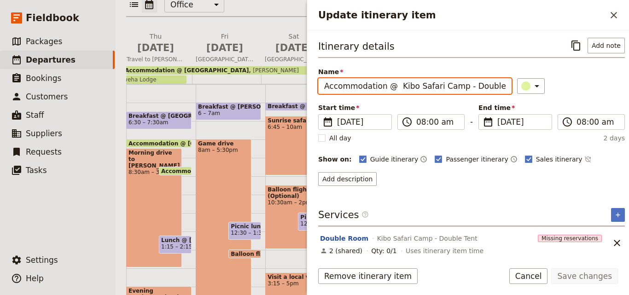
scroll to position [0, 7]
drag, startPoint x: 394, startPoint y: 86, endPoint x: 499, endPoint y: 82, distance: 105.6
click at [499, 82] on input "Accommodation @ Kibo Safari Camp - Double Tent" at bounding box center [415, 86] width 194 height 16
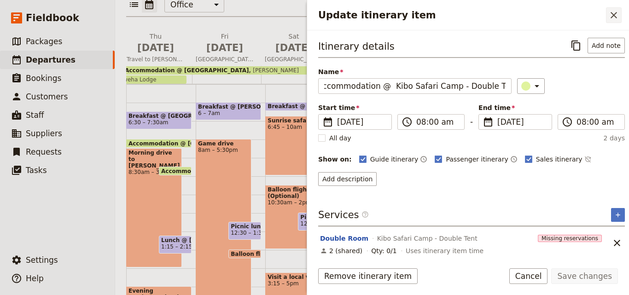
click at [610, 16] on icon "Close drawer" at bounding box center [614, 15] width 11 height 11
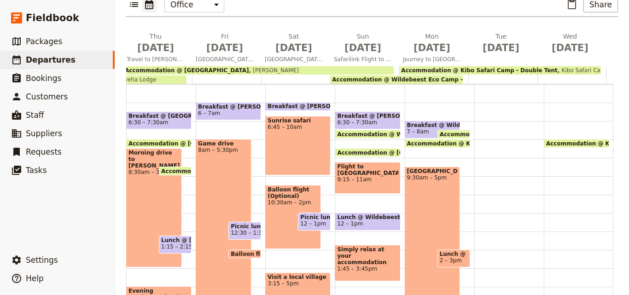
click at [441, 264] on span at bounding box center [454, 266] width 32 height 4
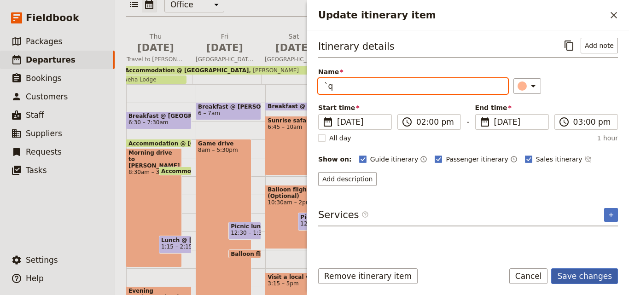
type input "`q"
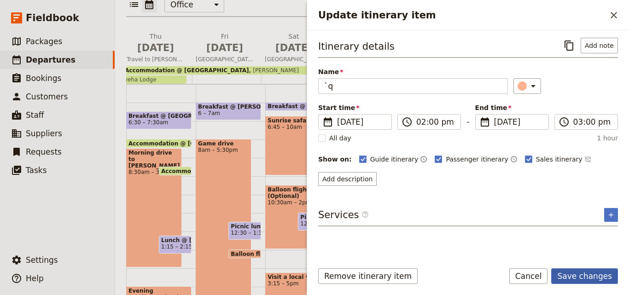
click at [600, 272] on button "Save changes" at bounding box center [585, 277] width 67 height 16
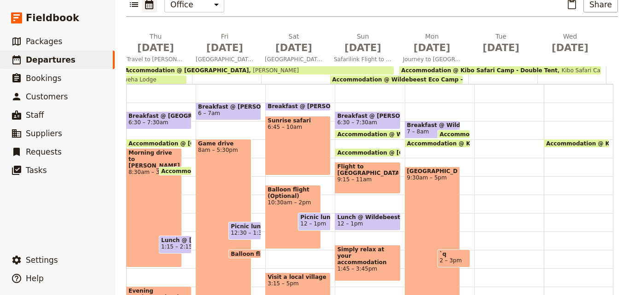
click at [448, 258] on span "2 – 3pm" at bounding box center [454, 261] width 28 height 6
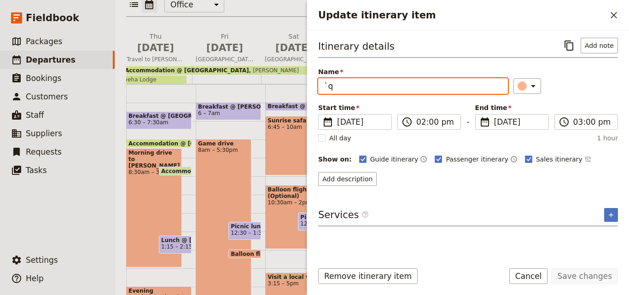
drag, startPoint x: 360, startPoint y: 89, endPoint x: 294, endPoint y: 89, distance: 66.4
click at [294, 89] on div "[DATE] - [GEOGRAPHIC_DATA] - [PERSON_NAME] Jamo ACK ​ Scheduled [DATE] – [DATE]…" at bounding box center [372, 147] width 514 height 295
paste input "Kibo Safari Camp - Double Tent"
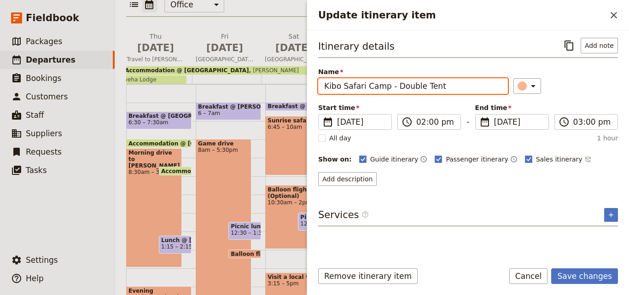
click at [327, 85] on input "Kibo Safari Camp - Double Tent" at bounding box center [413, 86] width 190 height 16
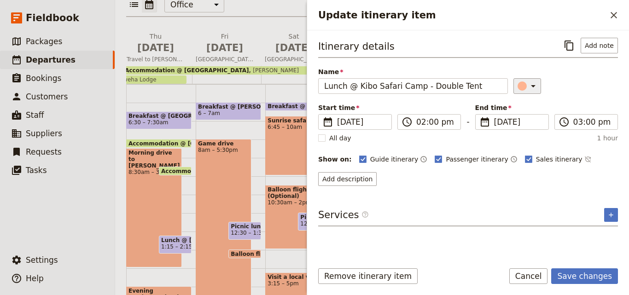
click at [519, 85] on div "Update itinerary item" at bounding box center [522, 86] width 9 height 9
click at [527, 129] on div "button" at bounding box center [527, 127] width 9 height 9
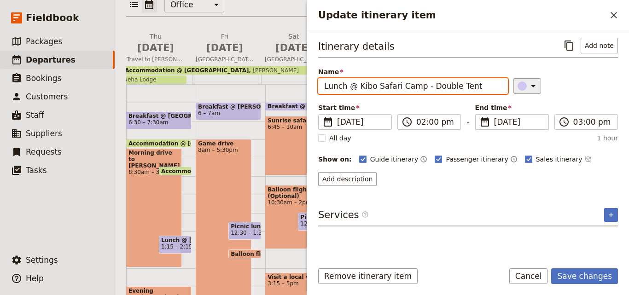
drag, startPoint x: 319, startPoint y: 85, endPoint x: 530, endPoint y: 91, distance: 210.7
click at [530, 91] on div "Name Lunch @ Kibo Safari Camp - Double Tent ​" at bounding box center [468, 80] width 300 height 27
type input "Picnic Lunch"
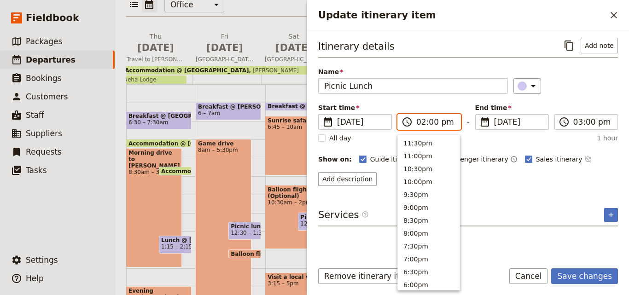
click at [421, 125] on input "02:00 pm" at bounding box center [436, 122] width 39 height 11
click at [425, 166] on button "1:00pm" at bounding box center [429, 167] width 62 height 13
type input "01:00 pm"
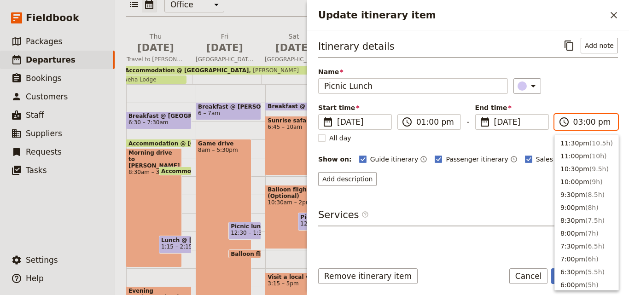
click at [576, 127] on input "03:00 pm" at bounding box center [593, 122] width 39 height 11
click at [586, 168] on span "( 1h )" at bounding box center [592, 167] width 13 height 7
type input "02:00 pm"
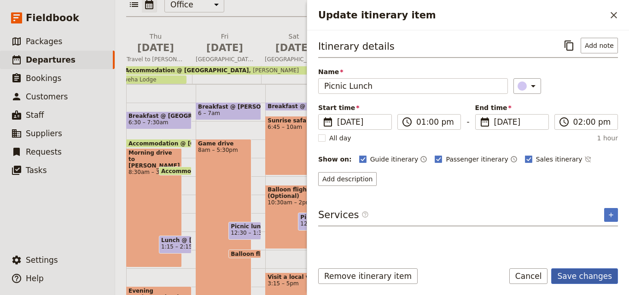
click at [594, 276] on button "Save changes" at bounding box center [585, 277] width 67 height 16
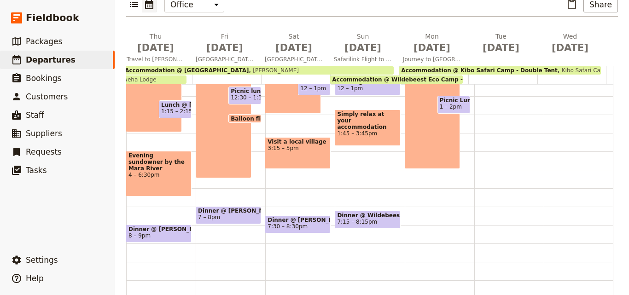
scroll to position [50, 0]
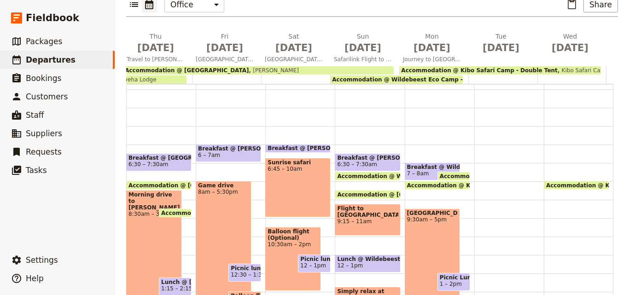
click at [418, 164] on span "Breakfast @ Wildebeest Eco Camp - Deluxe Tent" at bounding box center [432, 167] width 51 height 6
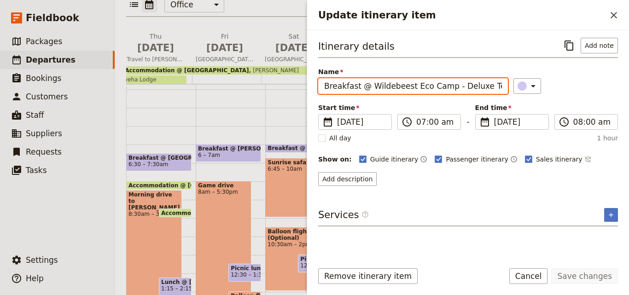
drag, startPoint x: 491, startPoint y: 87, endPoint x: 323, endPoint y: 87, distance: 167.7
click at [323, 87] on input "Breakfast @ Wildebeest Eco Camp - Deluxe Tent" at bounding box center [413, 86] width 190 height 16
paste input "Kibo Safari Camp - Doubl"
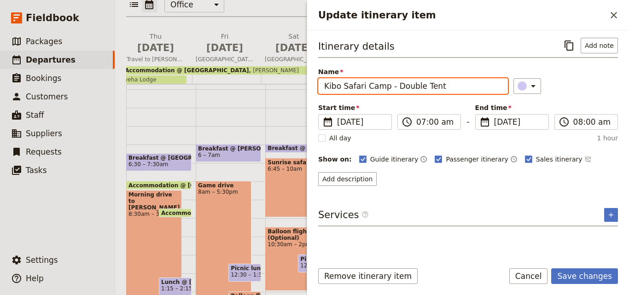
click at [325, 85] on input "Kibo Safari Camp - Double Tent" at bounding box center [413, 86] width 190 height 16
type input "Breakfast @ Kibo Safari Camp - Double Tent"
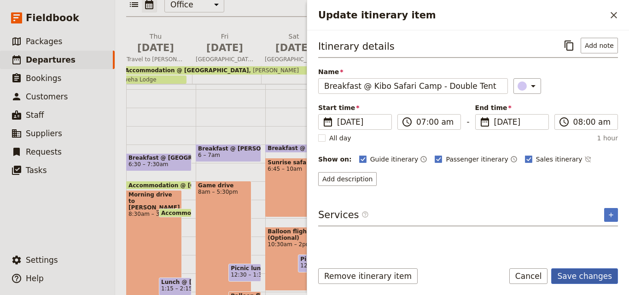
click at [595, 269] on button "Save changes" at bounding box center [585, 277] width 67 height 16
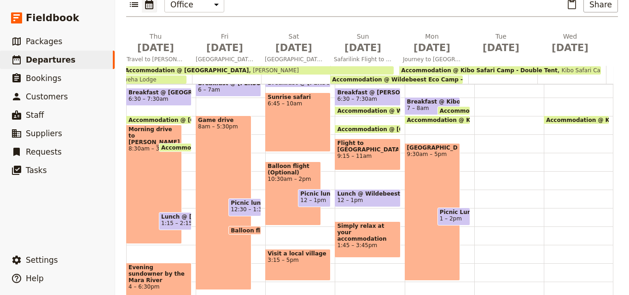
scroll to position [188, 0]
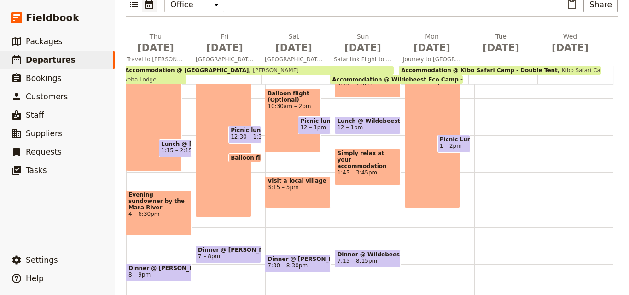
click at [375, 252] on span "Dinner @ Wildebeest Eco Camp - Deluxe Tent" at bounding box center [367, 255] width 61 height 6
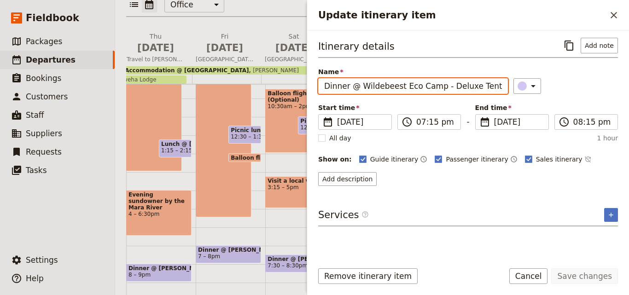
drag, startPoint x: 489, startPoint y: 89, endPoint x: 360, endPoint y: 89, distance: 128.6
click at [360, 89] on input "Dinner @ Wildebeest Eco Camp - Deluxe Tent" at bounding box center [413, 86] width 190 height 16
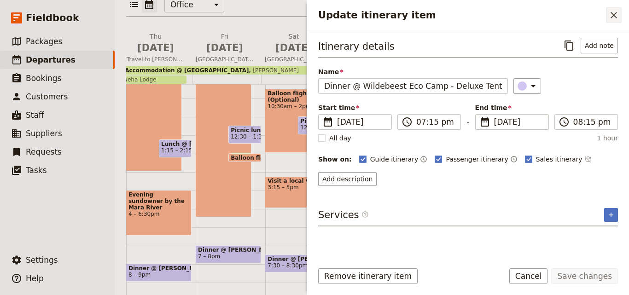
click at [607, 16] on button "​" at bounding box center [614, 15] width 16 height 16
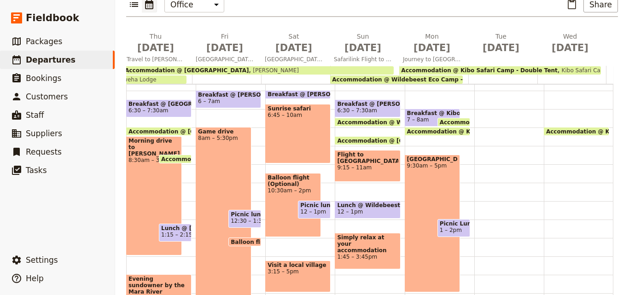
scroll to position [50, 0]
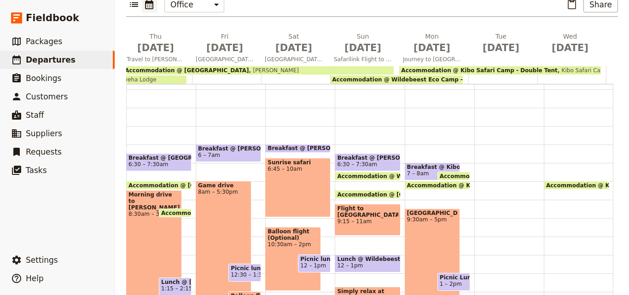
click at [405, 163] on div "Breakfast @ Kibo Safari Camp - Double Tent 7 – 8am" at bounding box center [433, 172] width 56 height 18
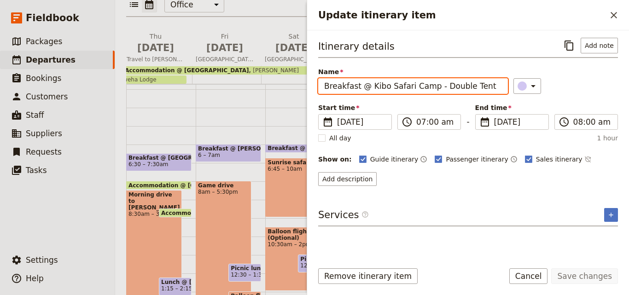
drag, startPoint x: 476, startPoint y: 85, endPoint x: 304, endPoint y: 88, distance: 171.9
click at [304, 88] on div "[DATE] - [GEOGRAPHIC_DATA] - [PERSON_NAME] Jamo ACK ​ Scheduled [DATE] – [DATE]…" at bounding box center [372, 147] width 514 height 295
paste input "Wildebeest Eco Camp - Delux"
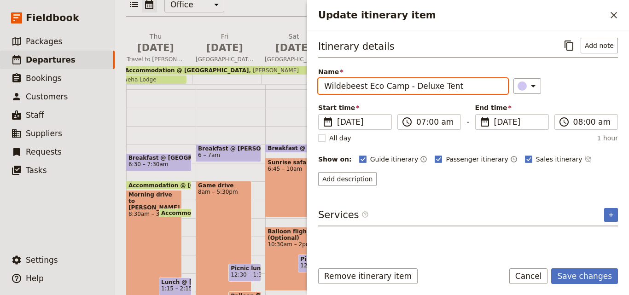
click at [325, 85] on input "Wildebeest Eco Camp - Deluxe Tent" at bounding box center [413, 86] width 190 height 16
type input "Breakfast @ Wildebeest Eco Camp - Deluxe Tent"
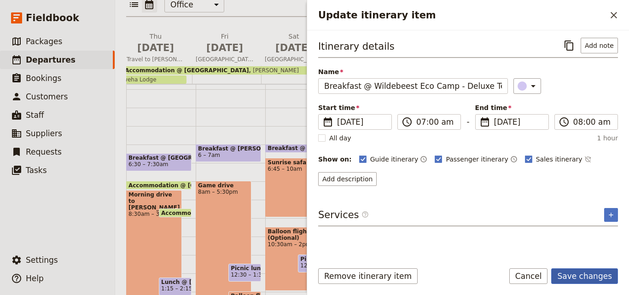
click at [594, 269] on button "Save changes" at bounding box center [585, 277] width 67 height 16
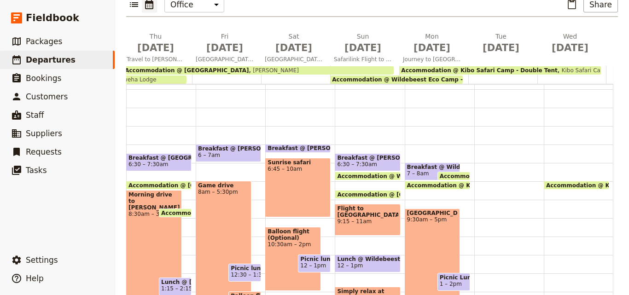
scroll to position [188, 0]
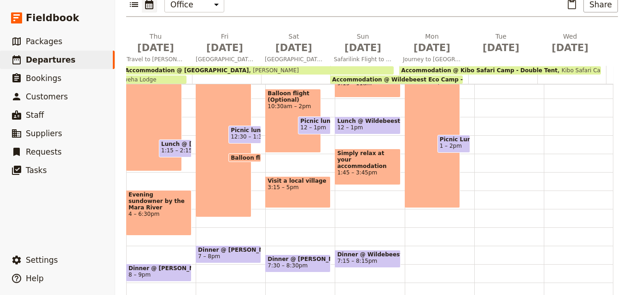
click at [371, 252] on span "Dinner @ Wildebeest Eco Camp - Deluxe Tent" at bounding box center [367, 255] width 61 height 6
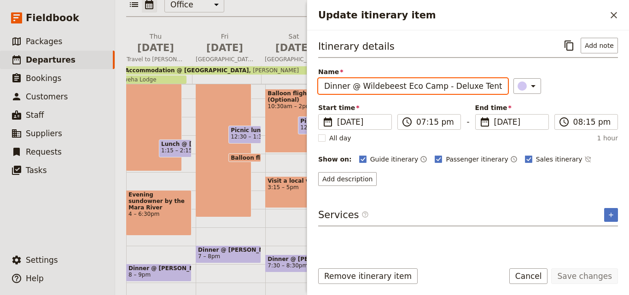
drag, startPoint x: 357, startPoint y: 86, endPoint x: 325, endPoint y: 86, distance: 32.3
click at [325, 86] on input "Dinner @ Wildebeest Eco Camp - Deluxe Tent" at bounding box center [413, 86] width 190 height 16
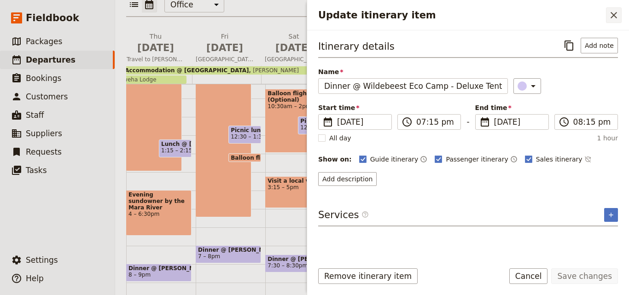
click at [607, 11] on button "​" at bounding box center [614, 15] width 16 height 16
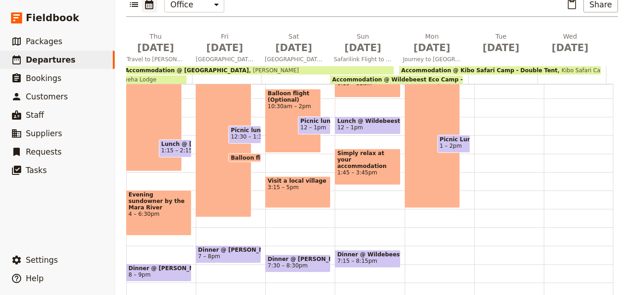
click at [405, 227] on div "Breakfast @ Wildebeest Eco Camp - Deluxe Tent 7 – 8am Accommodation @ Wildebees…" at bounding box center [440, 117] width 70 height 442
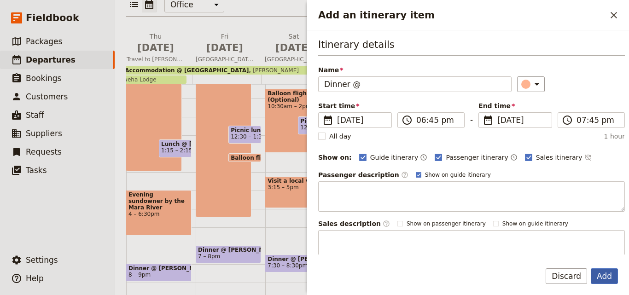
type input "Dinner @"
click at [610, 274] on button "Add" at bounding box center [604, 277] width 27 height 16
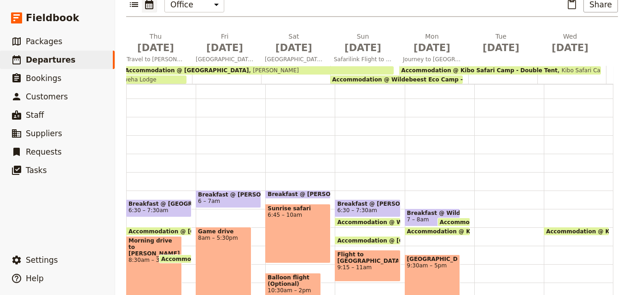
scroll to position [96, 0]
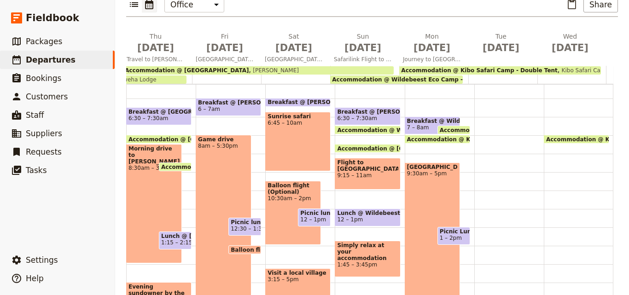
click at [488, 67] on span "Accommodation @ Kibo Safari Camp - Double Tent" at bounding box center [479, 70] width 157 height 6
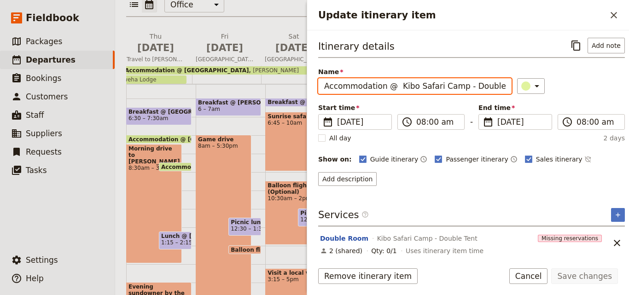
click at [392, 86] on input "Accommodation @ Kibo Safari Camp - Double Tent" at bounding box center [415, 86] width 194 height 16
click at [394, 87] on input "Accommodation @ Kibo Safari Camp - Double Tent" at bounding box center [415, 86] width 194 height 16
drag, startPoint x: 391, startPoint y: 88, endPoint x: 503, endPoint y: 93, distance: 111.7
click at [503, 93] on input "Accommodation @ Kibo Safari Camp - Double Tent" at bounding box center [415, 86] width 194 height 16
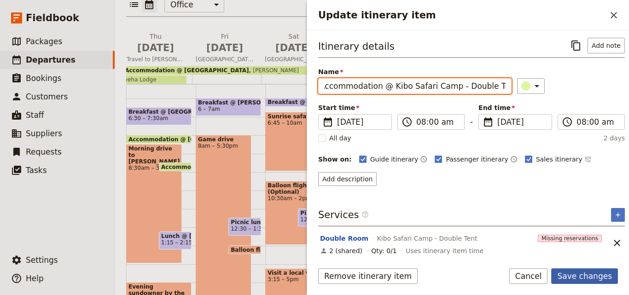
type input "Accommodation @ Kibo Safari Camp - Double Tent"
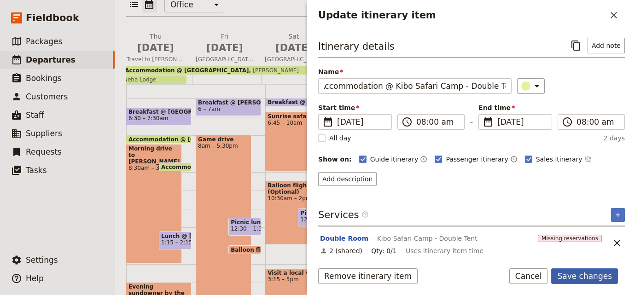
click at [601, 274] on button "Save changes" at bounding box center [585, 277] width 67 height 16
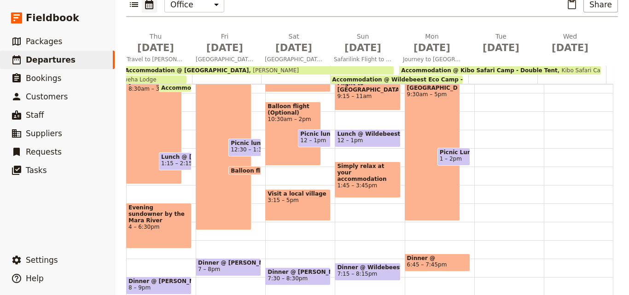
scroll to position [235, 0]
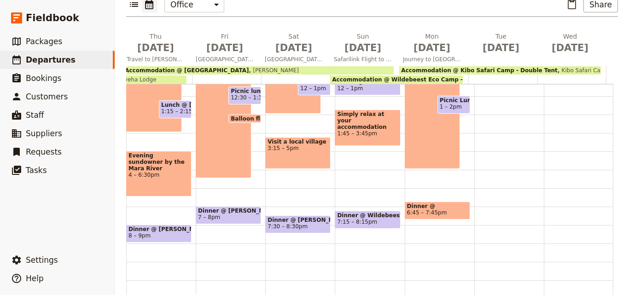
click at [411, 203] on span "Dinner @" at bounding box center [437, 206] width 61 height 6
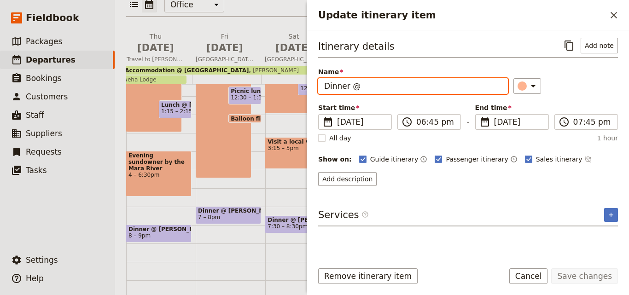
click at [374, 89] on input "Dinner @" at bounding box center [413, 86] width 190 height 16
paste input "Kibo Safari Camp - Double Tent"
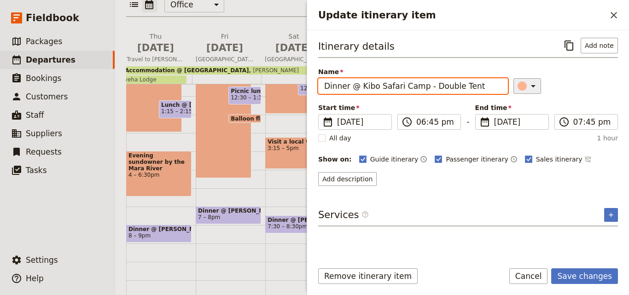
type input "Dinner @ Kibo Safari Camp - Double Tent"
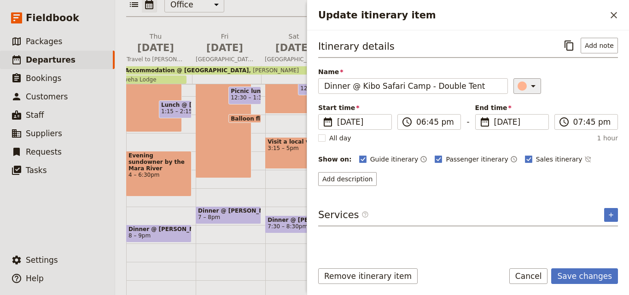
click at [519, 91] on div "​" at bounding box center [529, 86] width 20 height 11
click at [527, 129] on div "button" at bounding box center [527, 127] width 9 height 9
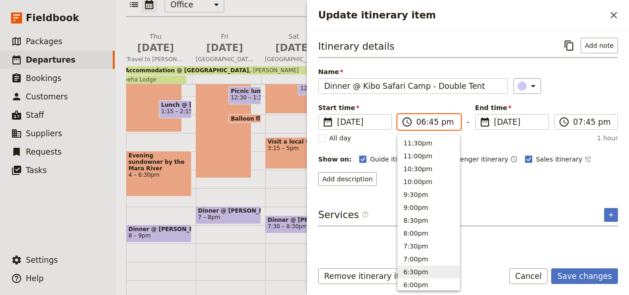
click at [423, 124] on input "06:45 pm" at bounding box center [436, 122] width 39 height 11
click at [430, 254] on button "7:00pm" at bounding box center [429, 259] width 62 height 13
type input "07:00 pm"
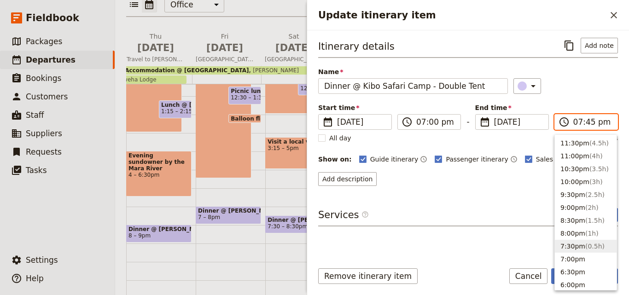
click at [575, 123] on input "07:45 pm" at bounding box center [593, 122] width 39 height 11
click at [580, 234] on button "8:00pm ( 1h )" at bounding box center [586, 233] width 62 height 13
type input "08:00 pm"
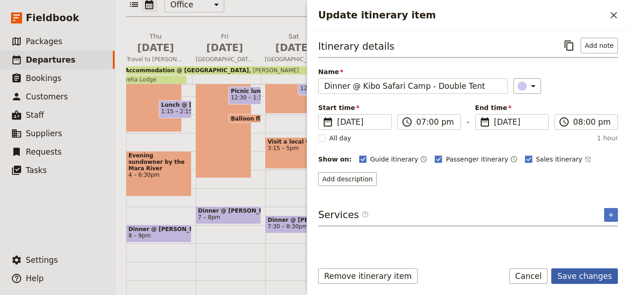
click at [581, 276] on button "Save changes" at bounding box center [585, 277] width 67 height 16
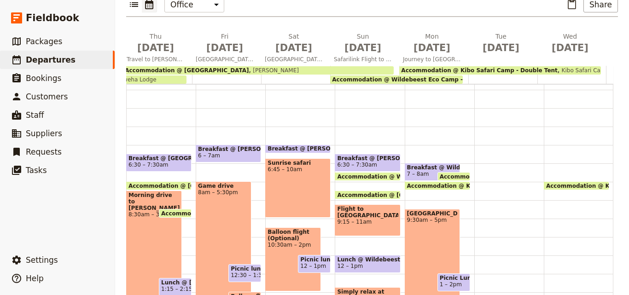
scroll to position [4, 0]
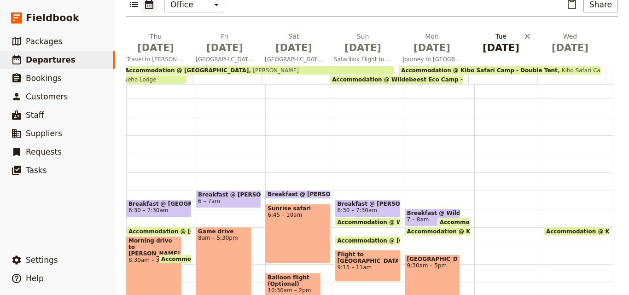
click at [488, 41] on span "[DATE]" at bounding box center [501, 48] width 58 height 14
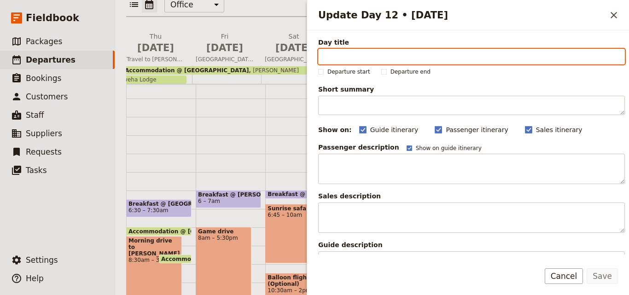
paste input "Elephants and Kilimanjaro Views"
type input "Elephants and Kilimanjaro Views"
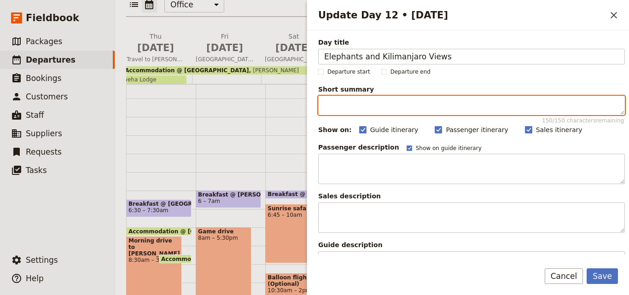
click at [390, 100] on textarea "Short summary 150 / 150 characters remaining" at bounding box center [471, 105] width 307 height 19
paste textarea "Spend the day exploring [GEOGRAPHIC_DATA], famed for Kilimanjaro views, large e…"
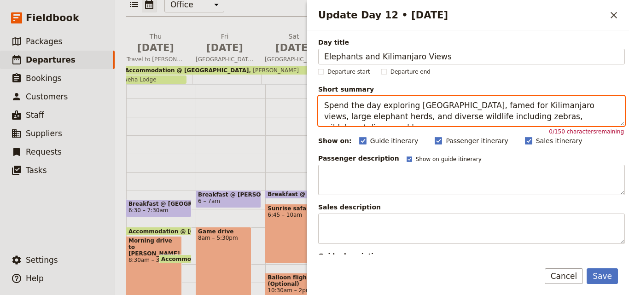
drag, startPoint x: 579, startPoint y: 123, endPoint x: 316, endPoint y: 110, distance: 263.0
click at [316, 110] on div "Day title Elephants and Kilimanjaro Views Departure start Departure end Short s…" at bounding box center [468, 142] width 322 height 224
paste textarea "in [GEOGRAPHIC_DATA], famed for Kilimanjaro views, large elephant herds, and wi…"
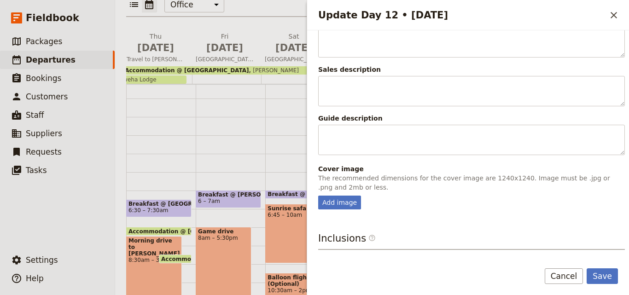
scroll to position [0, 0]
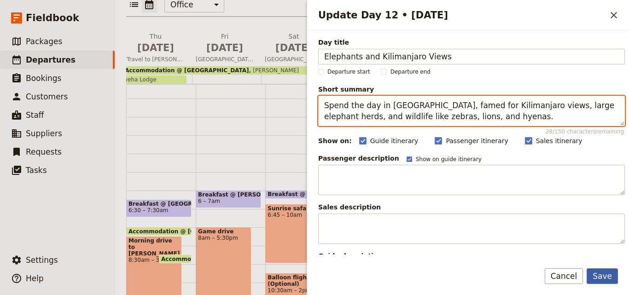
type textarea "Spend the day in [GEOGRAPHIC_DATA], famed for Kilimanjaro views, large elephant…"
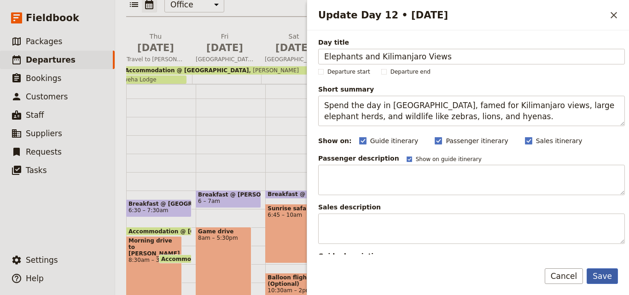
click at [605, 278] on button "Save" at bounding box center [602, 277] width 31 height 16
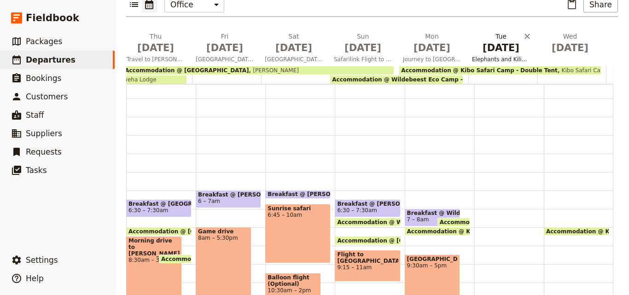
click at [495, 56] on span "Elephants and Kilimanjaro Views" at bounding box center [501, 59] width 65 height 7
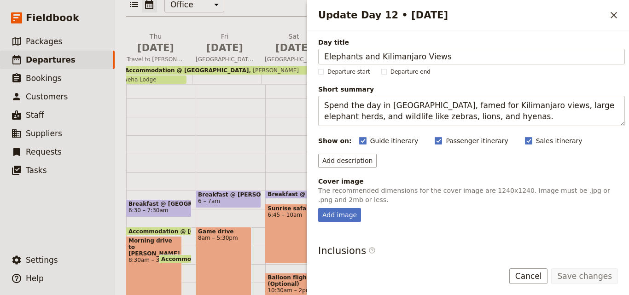
scroll to position [105, 0]
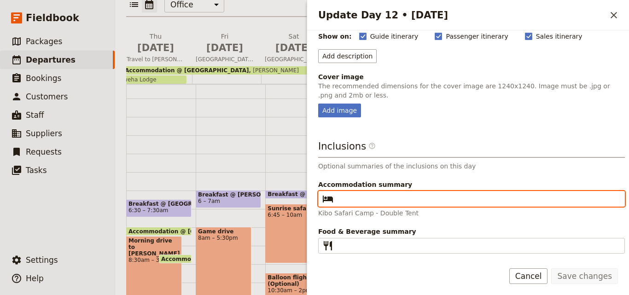
click at [462, 195] on input "Accommodation summary ​" at bounding box center [478, 199] width 282 height 11
paste input "Kibo Safari Camp - Double Tent"
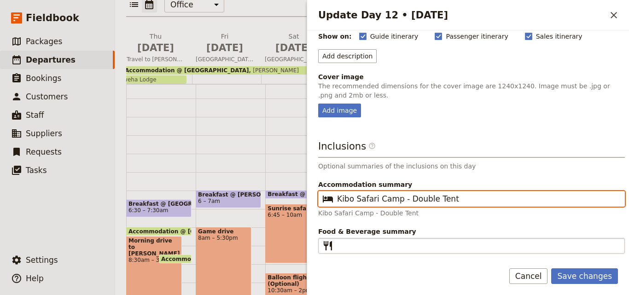
type input "Kibo Safari Camp - Double Tent"
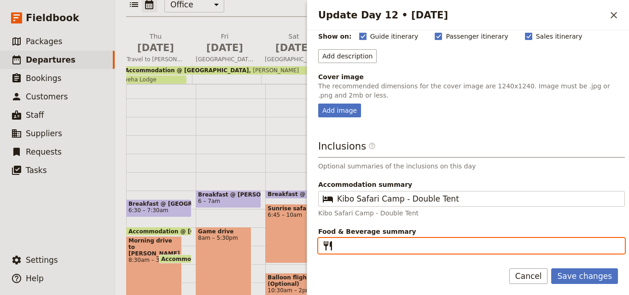
click at [380, 245] on input "Food & Beverage summary ​" at bounding box center [478, 246] width 282 height 11
type input "B L D"
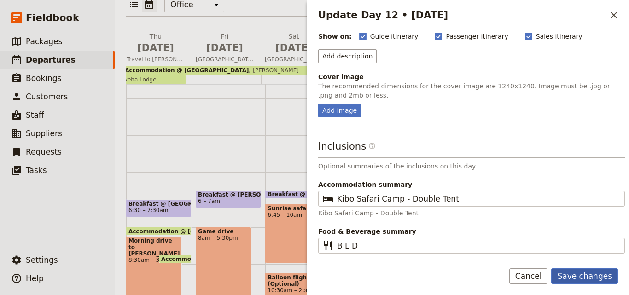
click at [585, 271] on button "Save changes" at bounding box center [585, 277] width 67 height 16
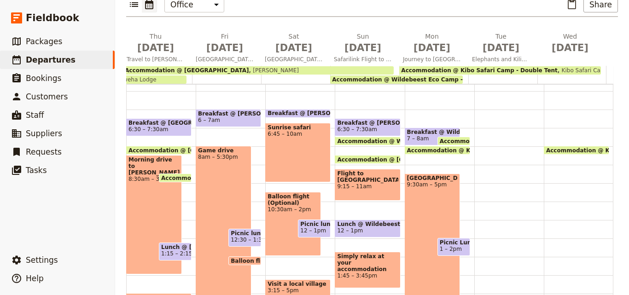
scroll to position [50, 0]
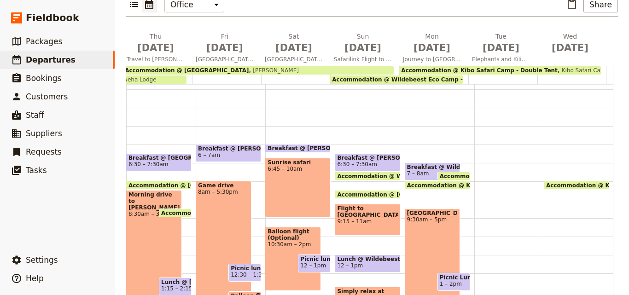
click at [411, 171] on span "7 – 8am" at bounding box center [418, 174] width 22 height 6
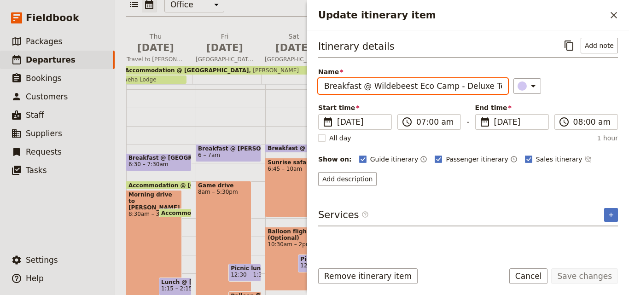
drag, startPoint x: 366, startPoint y: 86, endPoint x: 323, endPoint y: 93, distance: 44.3
click at [323, 93] on input "Breakfast @ Wildebeest Eco Camp - Deluxe Tent" at bounding box center [413, 86] width 190 height 16
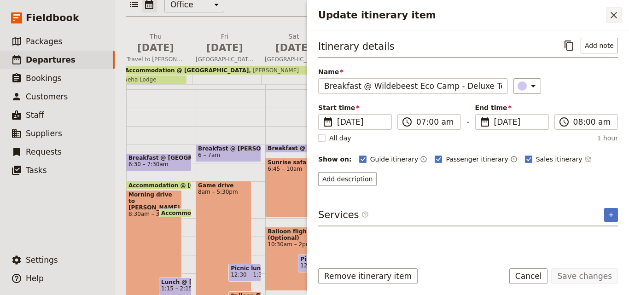
click at [619, 16] on icon "Close drawer" at bounding box center [614, 15] width 11 height 11
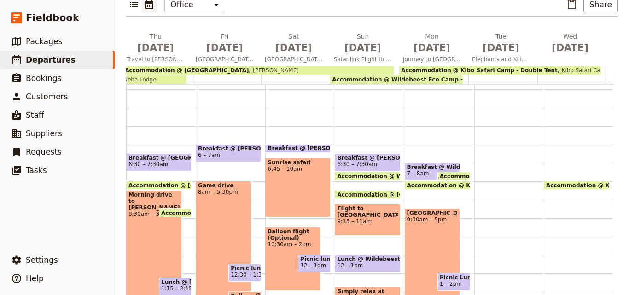
click at [475, 153] on div at bounding box center [510, 255] width 70 height 442
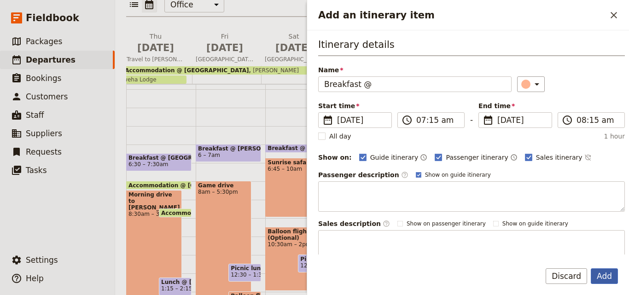
type input "Breakfast @"
click at [594, 274] on button "Add" at bounding box center [604, 277] width 27 height 16
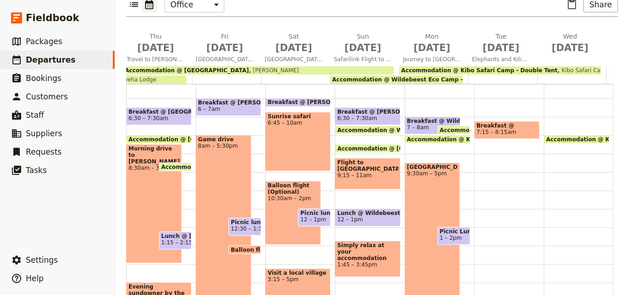
scroll to position [235, 0]
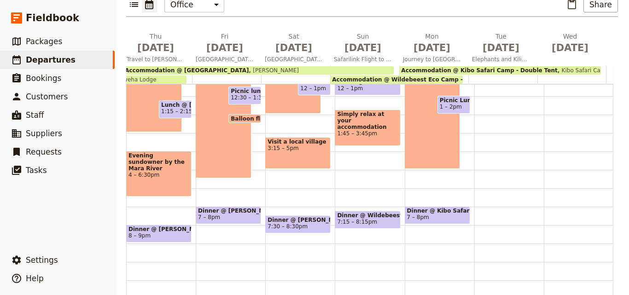
click at [425, 214] on span "7 – 8pm" at bounding box center [437, 217] width 61 height 6
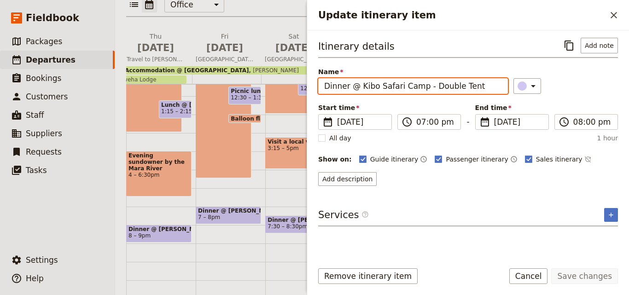
drag, startPoint x: 472, startPoint y: 85, endPoint x: 361, endPoint y: 84, distance: 111.1
click at [361, 84] on input "Dinner @ Kibo Safari Camp - Double Tent" at bounding box center [413, 86] width 190 height 16
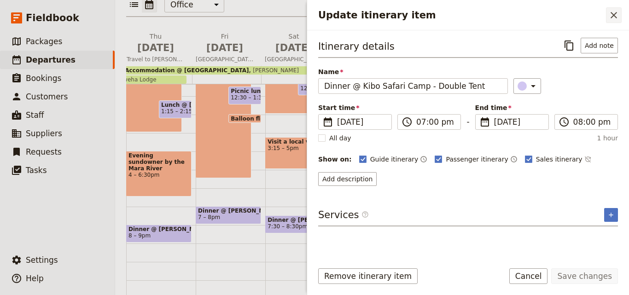
click at [611, 16] on icon "Close drawer" at bounding box center [614, 15] width 11 height 11
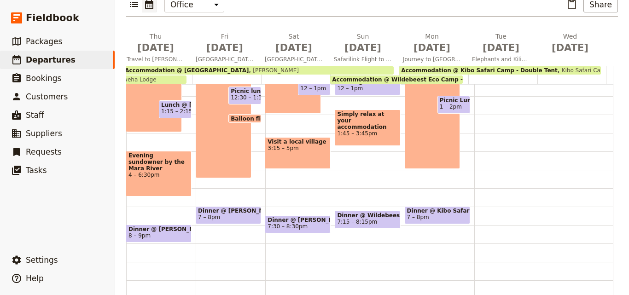
scroll to position [96, 0]
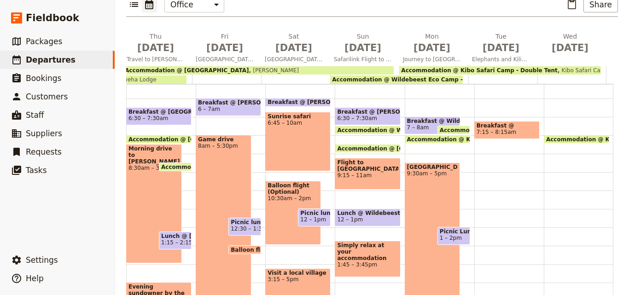
click at [502, 129] on span "7:15 – 8:15am" at bounding box center [507, 132] width 61 height 6
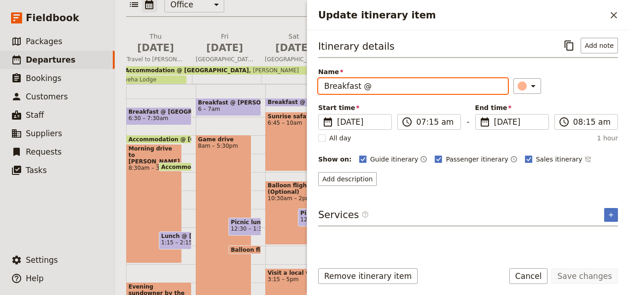
drag, startPoint x: 417, startPoint y: 90, endPoint x: 398, endPoint y: 90, distance: 19.8
click at [398, 90] on input "Breakfast @" at bounding box center [413, 86] width 190 height 16
paste input "Kibo Safari Camp - Double Tent"
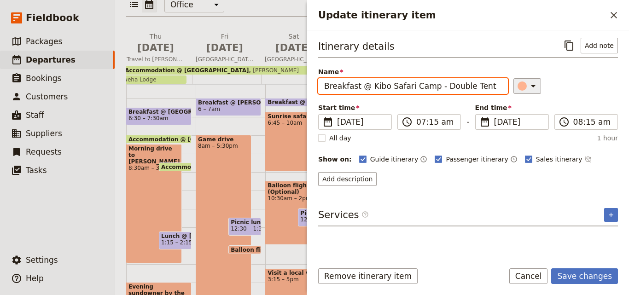
type input "Breakfast @ Kibo Safari Camp - Double Tent"
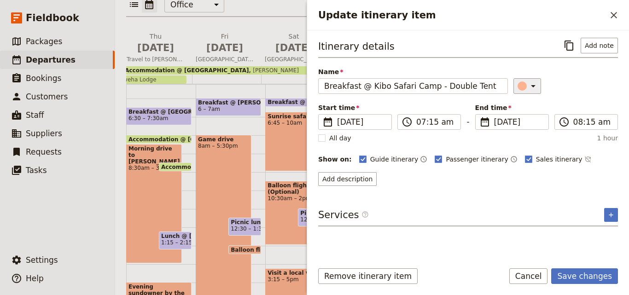
click at [520, 84] on div "Update itinerary item" at bounding box center [522, 86] width 9 height 9
click at [530, 128] on div "button" at bounding box center [527, 127] width 9 height 9
click at [586, 272] on button "Save changes" at bounding box center [585, 277] width 67 height 16
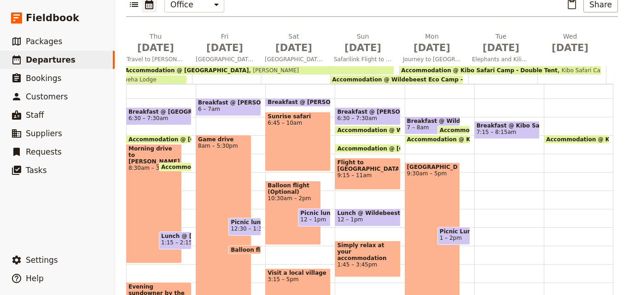
click at [419, 171] on span "9:30am – 5pm" at bounding box center [432, 174] width 51 height 6
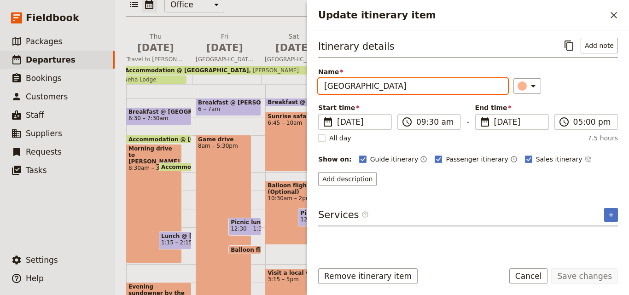
drag, startPoint x: 423, startPoint y: 85, endPoint x: 308, endPoint y: 82, distance: 114.8
click at [306, 82] on div "[DATE] - [GEOGRAPHIC_DATA] - [PERSON_NAME] Jamo ACK ​ Scheduled [DATE] – [DATE]…" at bounding box center [372, 147] width 514 height 295
paste input "views of [GEOGRAPHIC_DATA]"
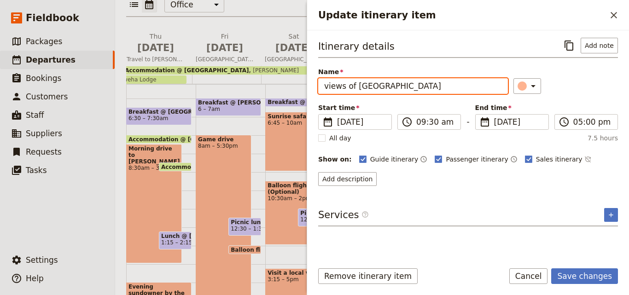
click at [329, 87] on input "views of [GEOGRAPHIC_DATA]" at bounding box center [413, 86] width 190 height 16
type input "Views of [GEOGRAPHIC_DATA]"
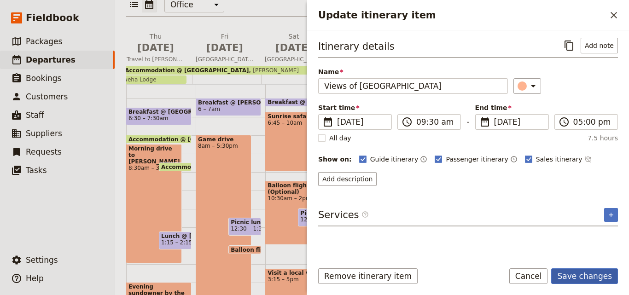
click at [615, 277] on button "Save changes" at bounding box center [585, 277] width 67 height 16
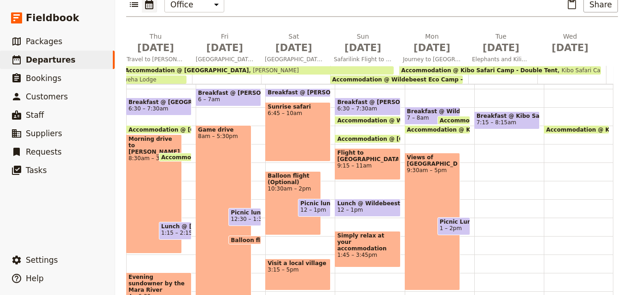
scroll to position [58, 0]
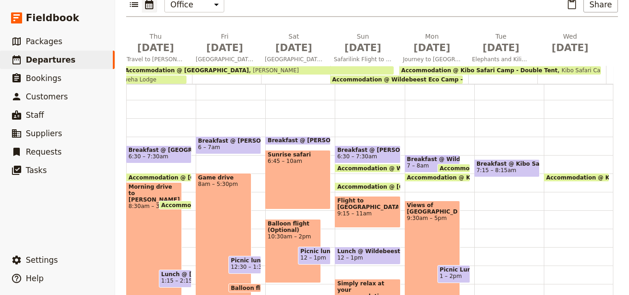
click at [481, 217] on div "Breakfast @ Kibo Safari Camp - Double Tent 7:15 – 8:15am" at bounding box center [510, 247] width 70 height 442
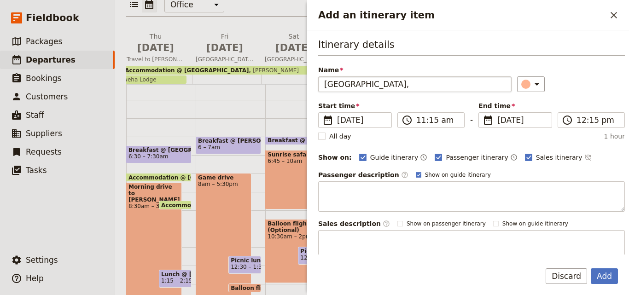
click at [329, 82] on input "[GEOGRAPHIC_DATA]," at bounding box center [415, 84] width 194 height 16
click at [328, 86] on input "[GEOGRAPHIC_DATA]," at bounding box center [415, 84] width 194 height 16
type input "[GEOGRAPHIC_DATA],"
click at [419, 122] on input "11:15 am" at bounding box center [438, 120] width 42 height 11
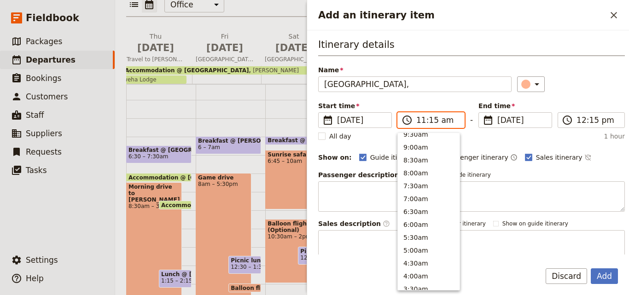
scroll to position [370, 0]
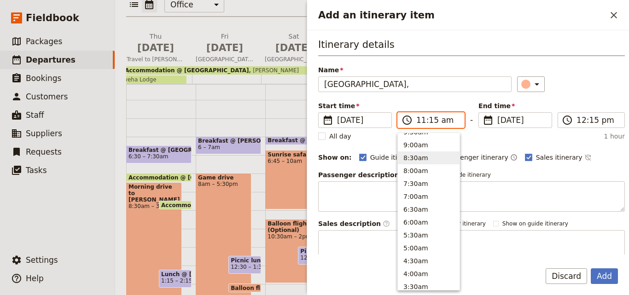
click at [426, 162] on button "8:30am" at bounding box center [429, 158] width 62 height 13
type input "08:30 am"
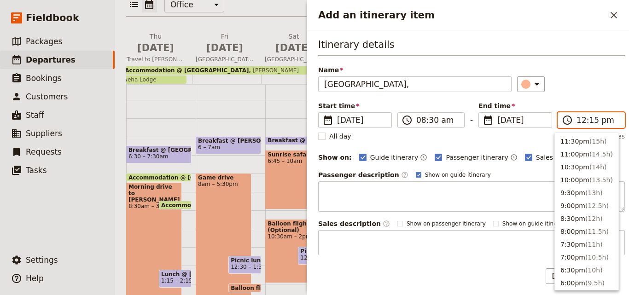
click at [579, 117] on input "12:15 pm" at bounding box center [598, 120] width 42 height 11
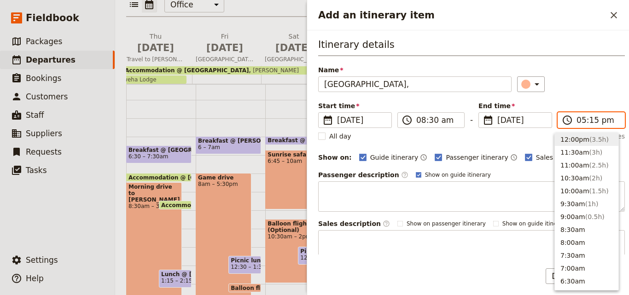
scroll to position [170, 0]
type input "05:00 pm"
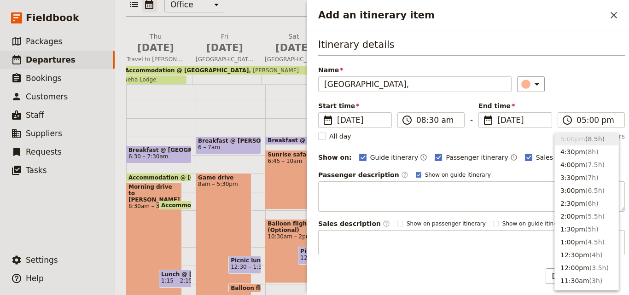
click at [575, 102] on div "Start time ​ [DATE] [DATE] [DATE] 08:30 ​ 08:30 am - End time ​ [DATE] [DATE] […" at bounding box center [471, 114] width 307 height 27
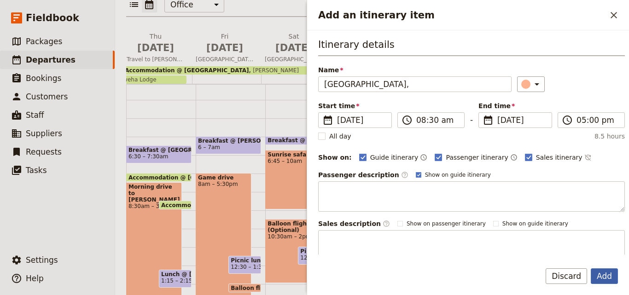
click at [613, 280] on button "Add" at bounding box center [604, 277] width 27 height 16
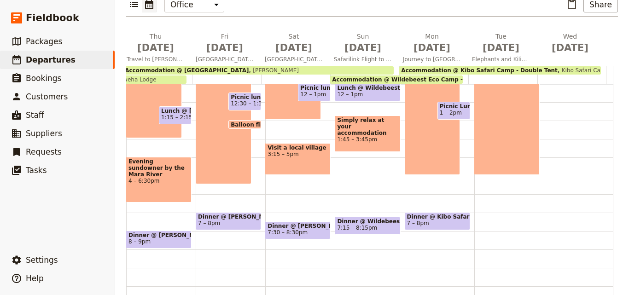
scroll to position [235, 0]
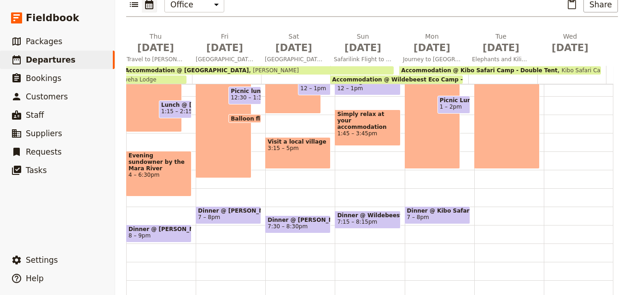
click at [498, 184] on div "Breakfast @ Kibo Safari Camp - Double Tent 7:15 – 8:15am [GEOGRAPHIC_DATA], 8:3…" at bounding box center [510, 78] width 70 height 442
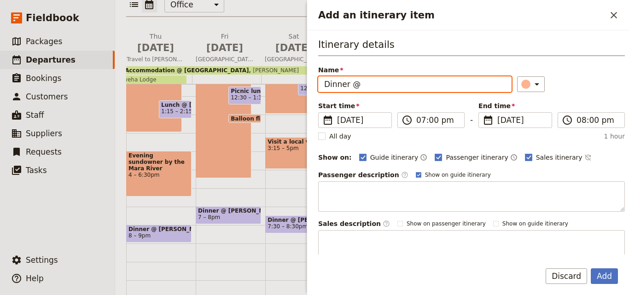
paste input "Kibo Safari Camp - Double Tent"
type input "Dinner @ Kibo Safari Camp - Double Tent"
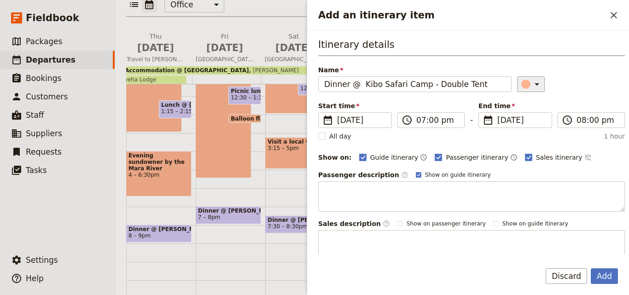
click at [517, 82] on button "​" at bounding box center [531, 84] width 28 height 16
click at [529, 125] on div "button" at bounding box center [527, 125] width 9 height 9
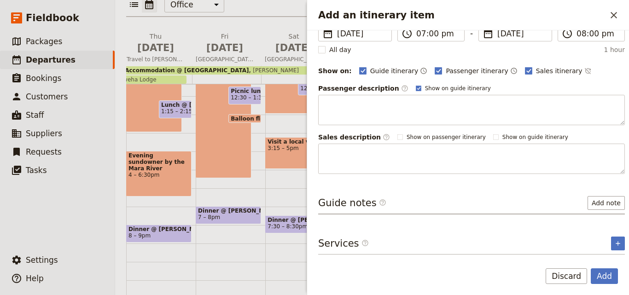
scroll to position [0, 0]
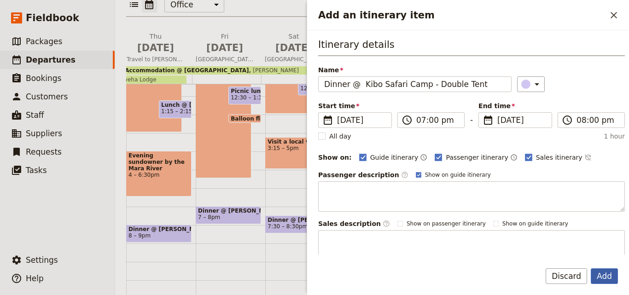
click at [616, 269] on button "Add" at bounding box center [604, 277] width 27 height 16
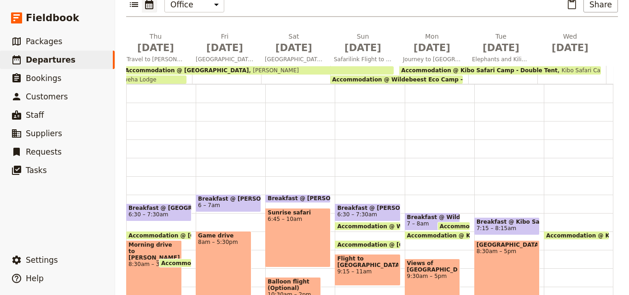
click at [511, 225] on span "7:15 – 8:15am" at bounding box center [507, 228] width 61 height 6
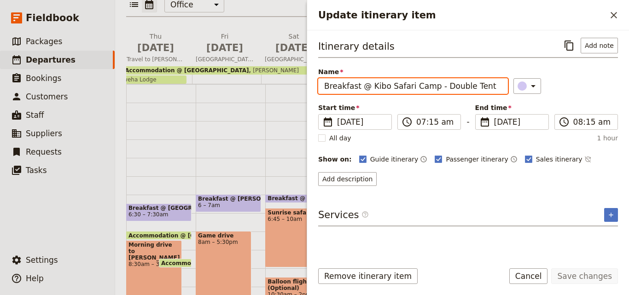
drag, startPoint x: 483, startPoint y: 83, endPoint x: 322, endPoint y: 87, distance: 160.9
click at [322, 87] on input "Breakfast @ Kibo Safari Camp - Double Tent" at bounding box center [413, 86] width 190 height 16
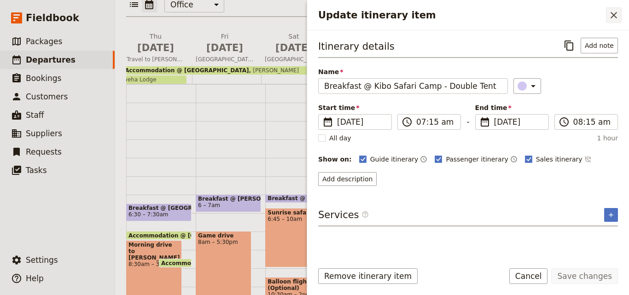
click at [611, 19] on icon "Close drawer" at bounding box center [614, 15] width 11 height 11
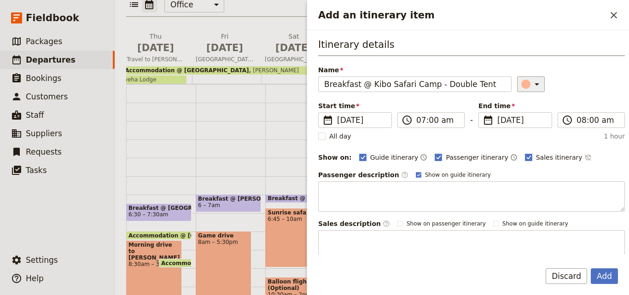
type input "Breakfast @ Kibo Safari Camp - Double Tent"
click at [525, 90] on button "​" at bounding box center [531, 84] width 28 height 16
click at [528, 124] on div "button" at bounding box center [527, 125] width 9 height 9
click at [614, 269] on button "Add" at bounding box center [604, 277] width 27 height 16
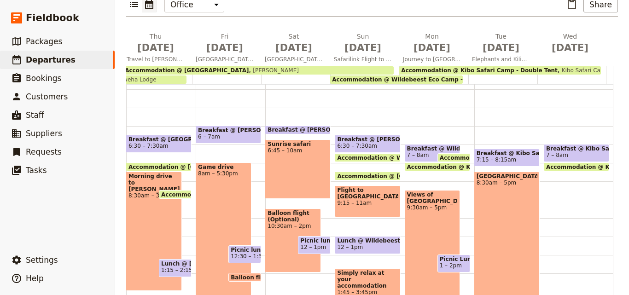
scroll to position [73, 0]
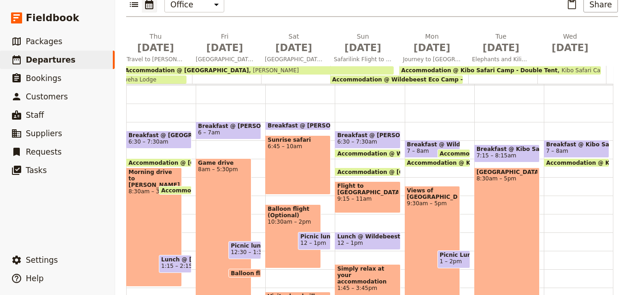
click at [571, 186] on div "Breakfast @ Kibo Safari Camp - Double Tent 7 – 8am Accommodation @ Kibo Safari …" at bounding box center [579, 233] width 70 height 442
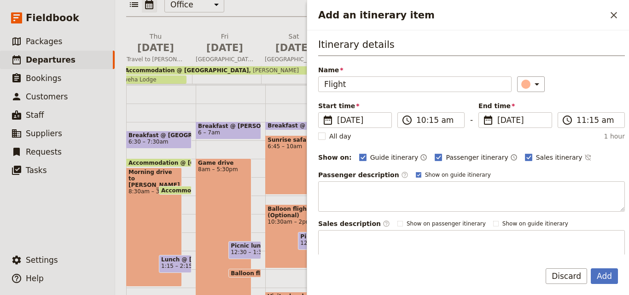
type input "Flight"
click at [318, 137] on div "Itinerary details Name Flight ​ Start time ​ [DATE] [DATE] [DATE] 10:15 ​ 10:15…" at bounding box center [468, 142] width 322 height 224
click at [323, 136] on rect "Add an itinerary item" at bounding box center [321, 136] width 7 height 7
click at [318, 132] on input "All day" at bounding box center [318, 131] width 0 height 0
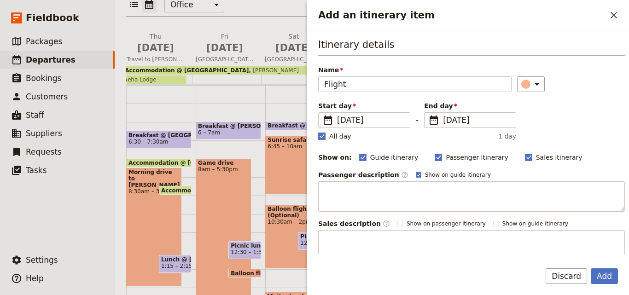
click at [324, 135] on polygon "Add an itinerary item" at bounding box center [322, 135] width 5 height 5
click at [318, 132] on input "All day" at bounding box center [318, 131] width 0 height 0
checkbox input "false"
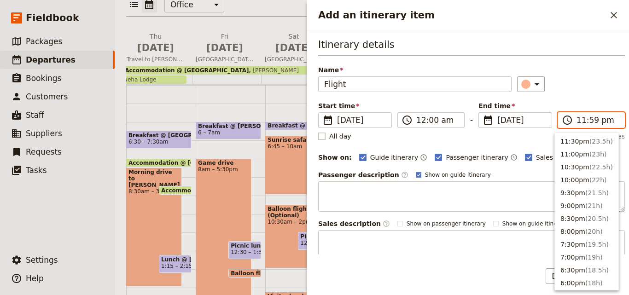
click at [577, 124] on input "11:59 pm" at bounding box center [598, 120] width 42 height 11
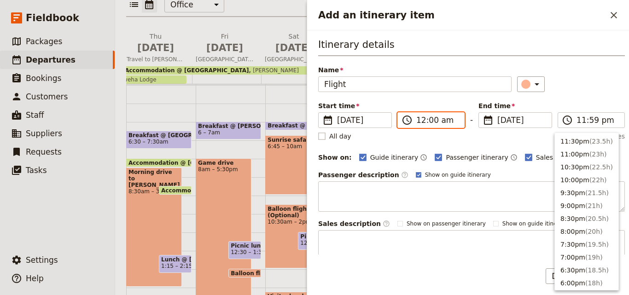
click at [423, 118] on input "12:00 am" at bounding box center [438, 120] width 42 height 11
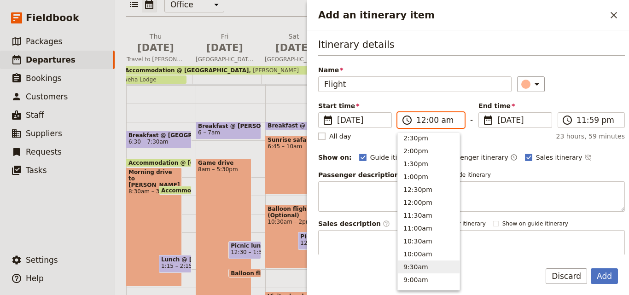
scroll to position [282, 0]
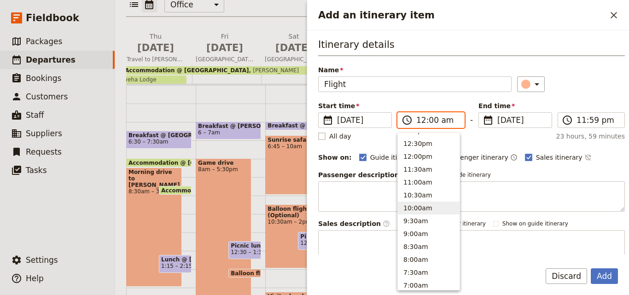
click at [419, 212] on button "10:00am" at bounding box center [429, 208] width 62 height 13
type input "10:00 am"
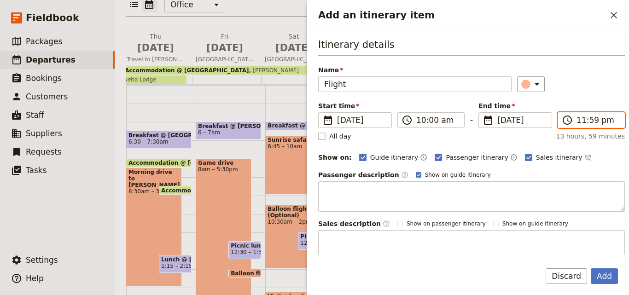
click at [581, 120] on input "11:59 pm" at bounding box center [598, 120] width 42 height 11
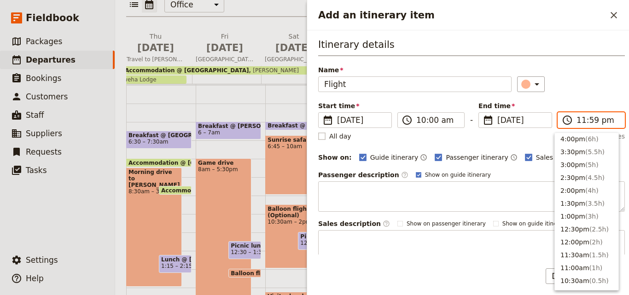
scroll to position [138, 0]
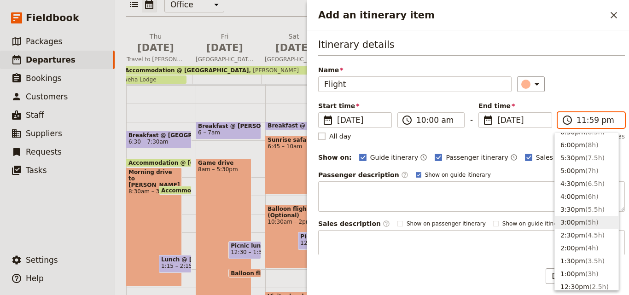
click at [599, 216] on button "3:00pm ( 5h )" at bounding box center [587, 222] width 64 height 13
type input "03:00 pm"
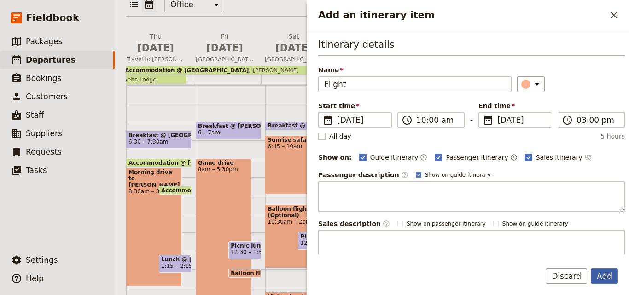
click at [607, 279] on button "Add" at bounding box center [604, 277] width 27 height 16
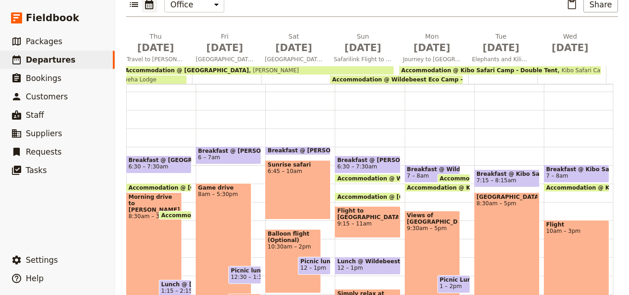
scroll to position [0, 0]
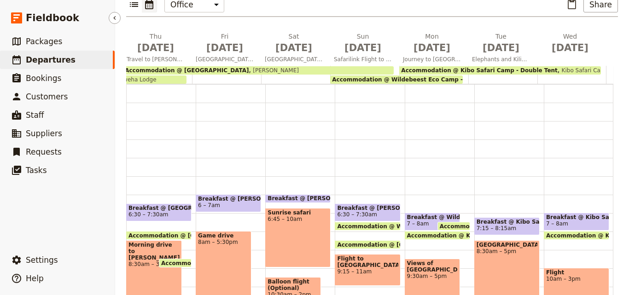
click at [76, 59] on link "​ Departures" at bounding box center [57, 60] width 115 height 18
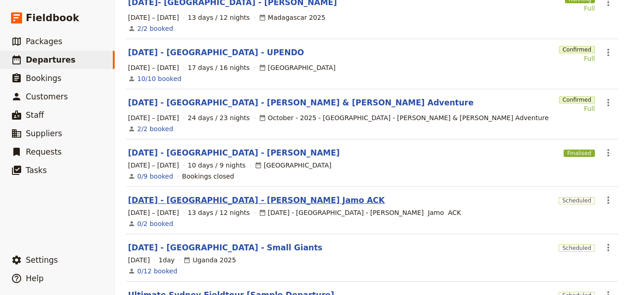
scroll to position [171, 0]
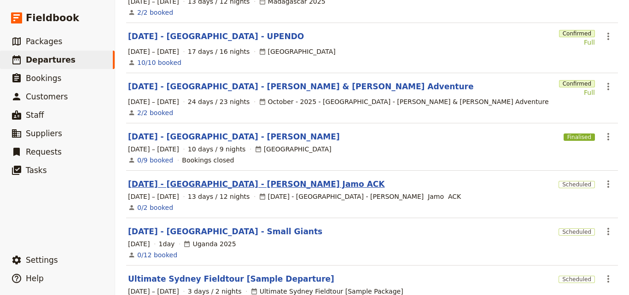
click at [192, 226] on link "[DATE] - [GEOGRAPHIC_DATA] - Small Giants" at bounding box center [225, 231] width 194 height 11
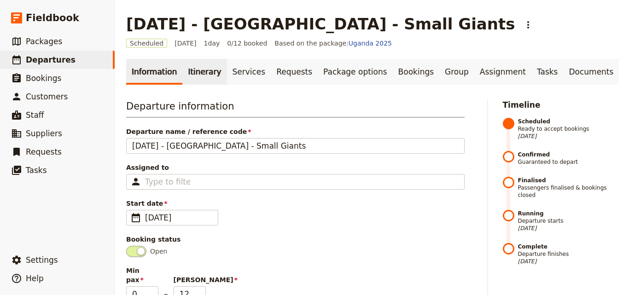
click at [190, 82] on link "Itinerary" at bounding box center [204, 72] width 44 height 26
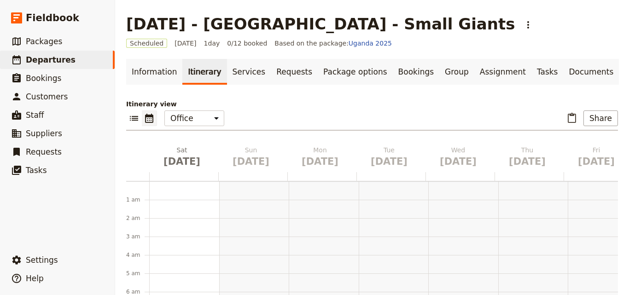
scroll to position [120, 0]
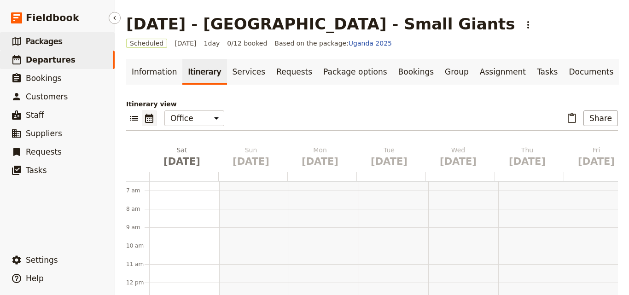
click at [70, 36] on link "​ Packages" at bounding box center [57, 41] width 115 height 18
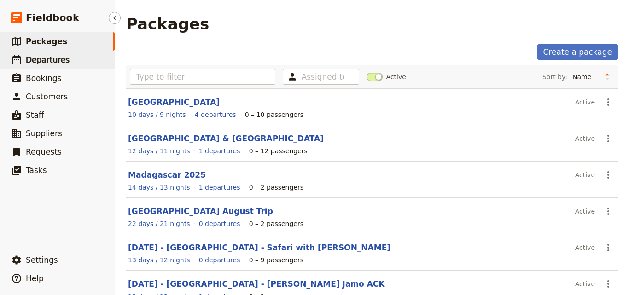
click at [90, 66] on link "​ Departures" at bounding box center [57, 60] width 115 height 18
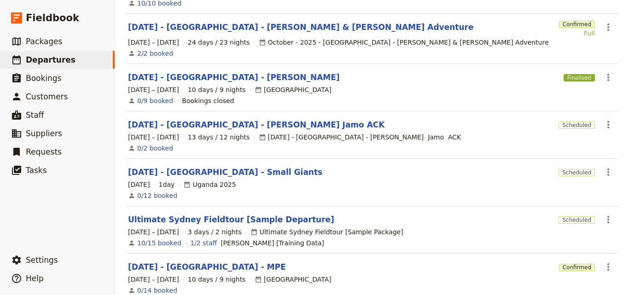
scroll to position [322, 0]
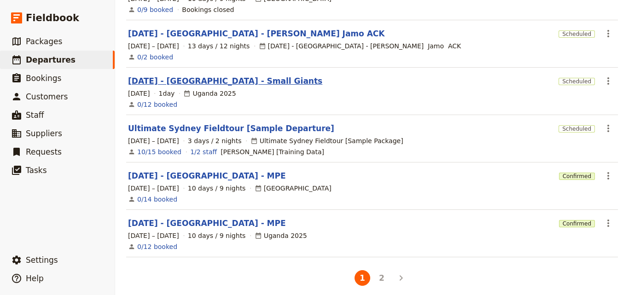
click at [228, 76] on link "[DATE] - [GEOGRAPHIC_DATA] - Small Giants" at bounding box center [225, 81] width 194 height 11
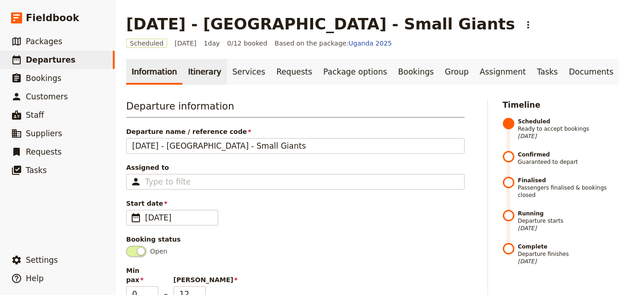
click at [208, 71] on link "Itinerary" at bounding box center [204, 72] width 44 height 26
